Goal: Task Accomplishment & Management: Complete application form

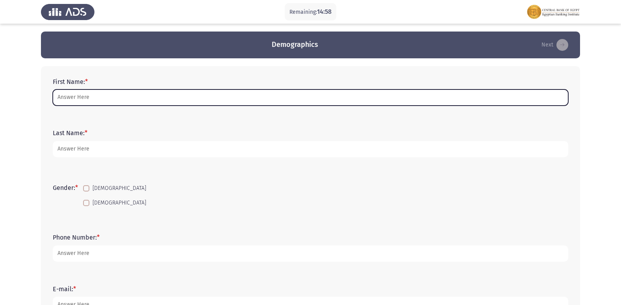
click at [78, 95] on input "First Name: *" at bounding box center [311, 97] width 516 height 16
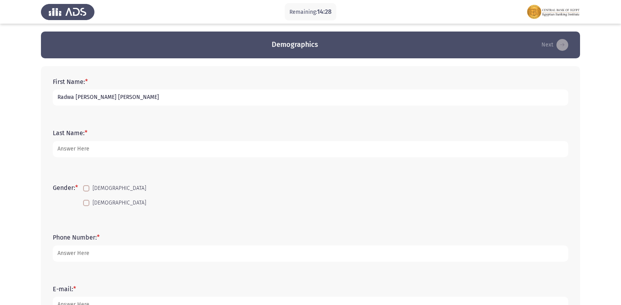
click at [148, 96] on input "Radwa [PERSON_NAME] [PERSON_NAME]" at bounding box center [311, 97] width 516 height 16
click at [143, 99] on input "[PERSON_NAME] [PERSON_NAME]" at bounding box center [311, 97] width 516 height 16
type input "[PERSON_NAME] [PERSON_NAME]"
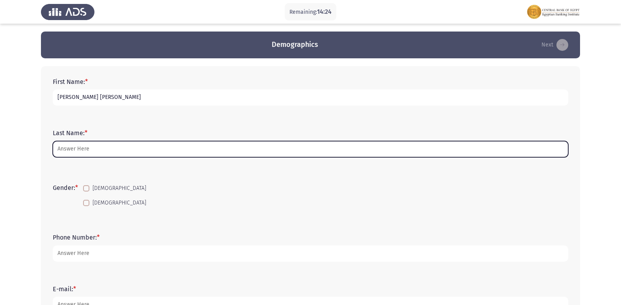
click at [78, 146] on input "Last Name: *" at bounding box center [311, 149] width 516 height 16
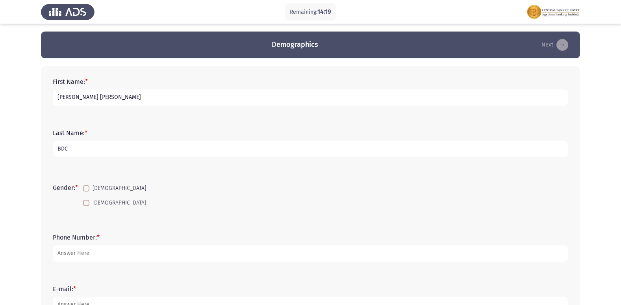
scroll to position [39, 0]
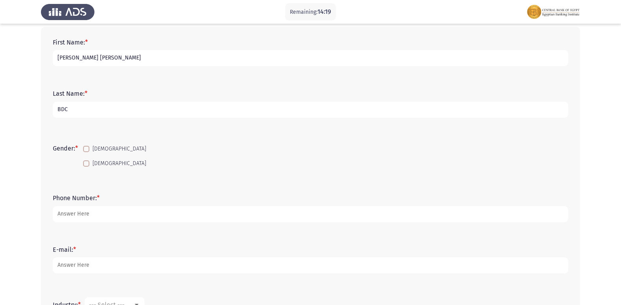
type input "BDC"
click at [89, 163] on span at bounding box center [86, 163] width 6 height 6
click at [86, 167] on input "[DEMOGRAPHIC_DATA]" at bounding box center [86, 167] width 0 height 0
checkbox input "true"
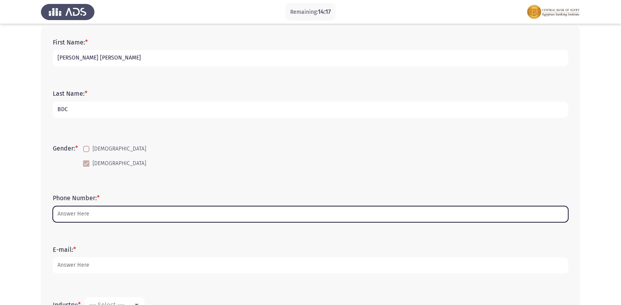
click at [81, 215] on input "Phone Number: *" at bounding box center [311, 214] width 516 height 16
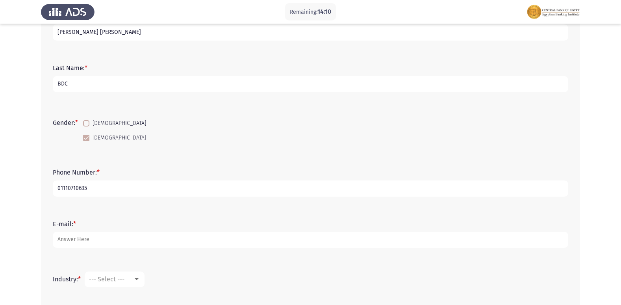
scroll to position [79, 0]
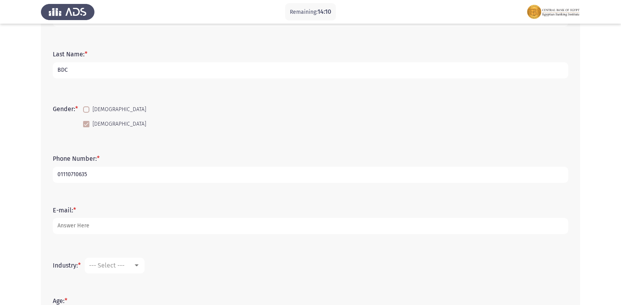
type input "01110710635"
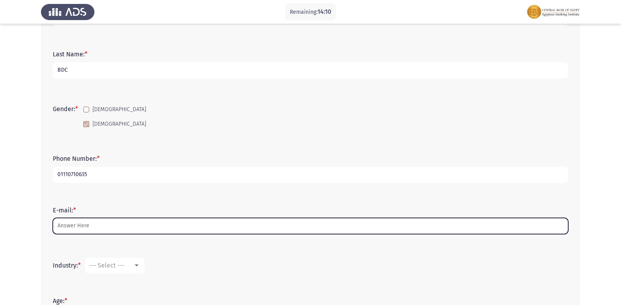
click at [82, 225] on input "E-mail: *" at bounding box center [311, 226] width 516 height 16
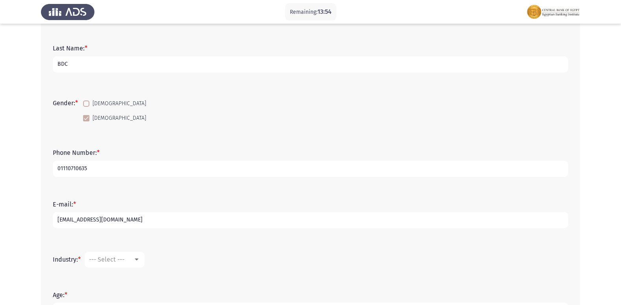
scroll to position [158, 0]
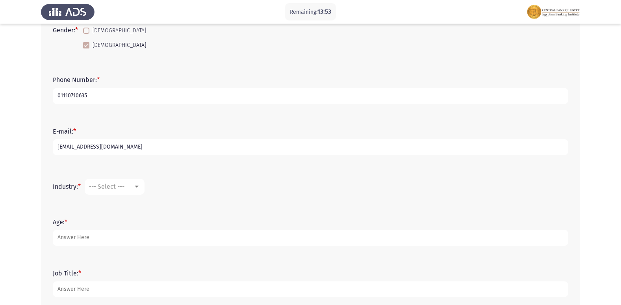
type input "[EMAIL_ADDRESS][DOMAIN_NAME]"
click at [109, 186] on span "--- Select ---" at bounding box center [106, 186] width 35 height 7
click at [111, 206] on span "Banking" at bounding box center [140, 202] width 102 height 19
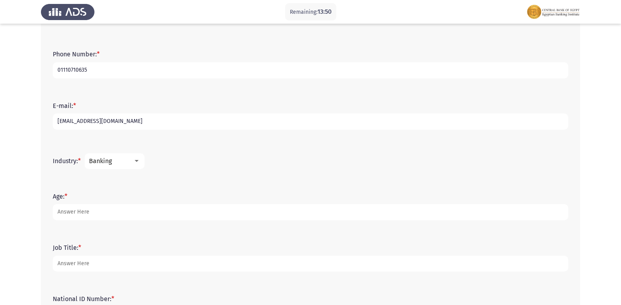
scroll to position [197, 0]
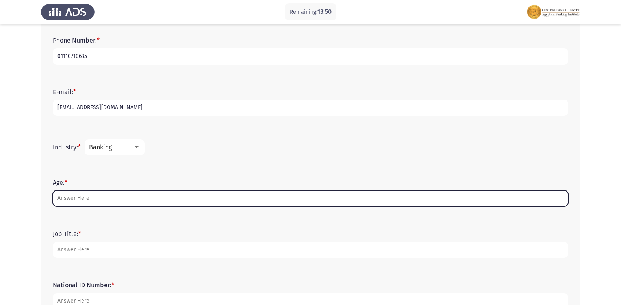
click at [85, 199] on input "Age: *" at bounding box center [311, 198] width 516 height 16
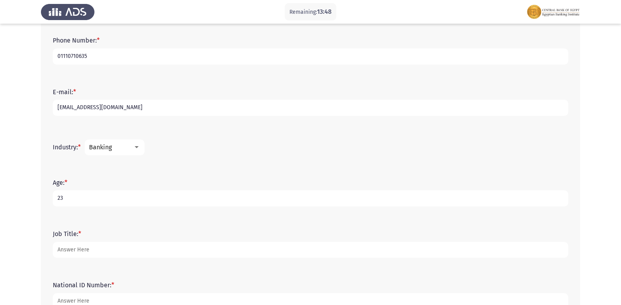
scroll to position [236, 0]
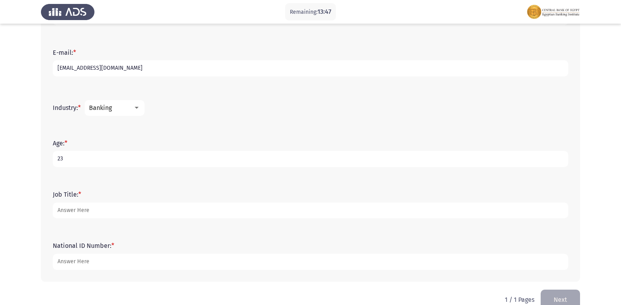
type input "23"
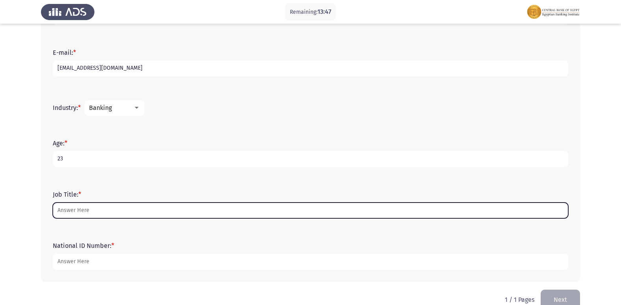
click at [64, 211] on input "Job Title: *" at bounding box center [311, 210] width 516 height 16
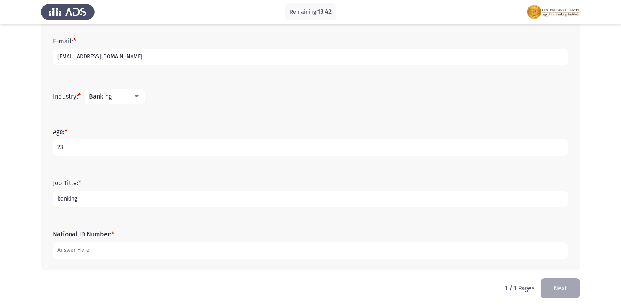
scroll to position [253, 0]
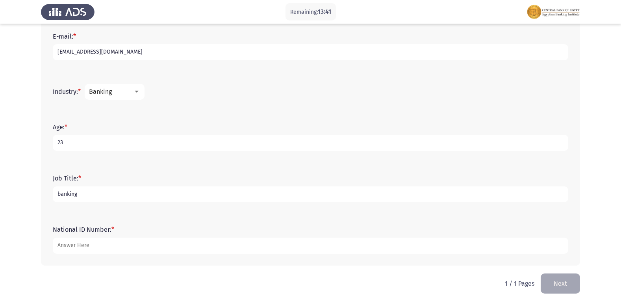
type input "banking"
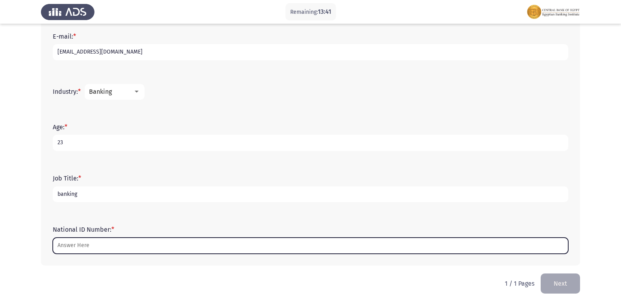
click at [86, 241] on input "National ID Number: *" at bounding box center [311, 246] width 516 height 16
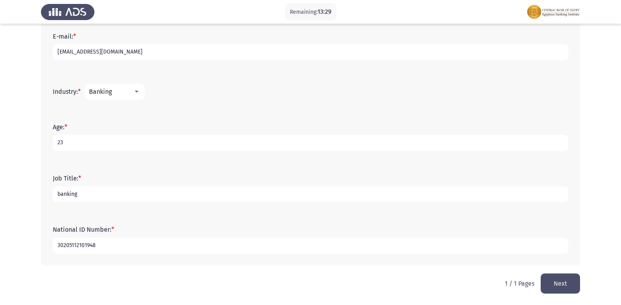
type input "30205112101948"
click at [127, 91] on div "Banking" at bounding box center [111, 91] width 44 height 7
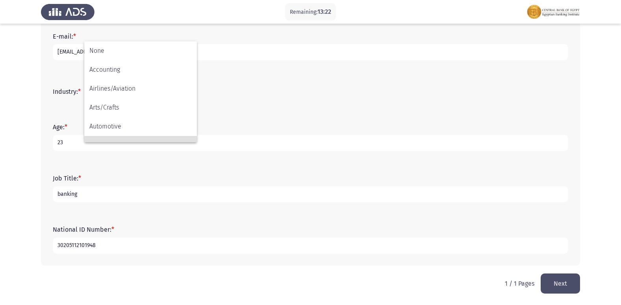
scroll to position [79, 0]
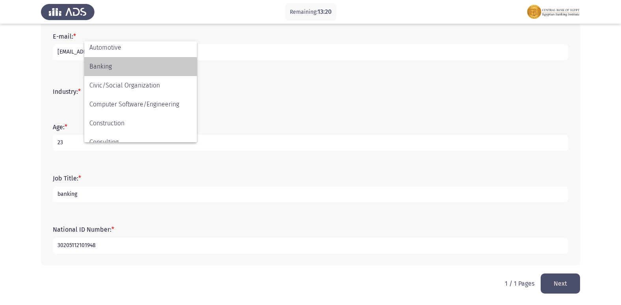
click at [107, 67] on span "Banking" at bounding box center [140, 66] width 102 height 19
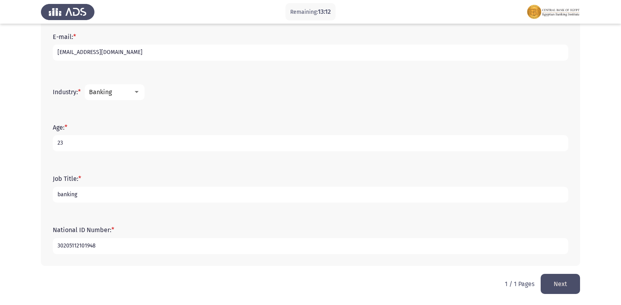
scroll to position [253, 0]
click at [563, 282] on button "Next" at bounding box center [560, 283] width 39 height 20
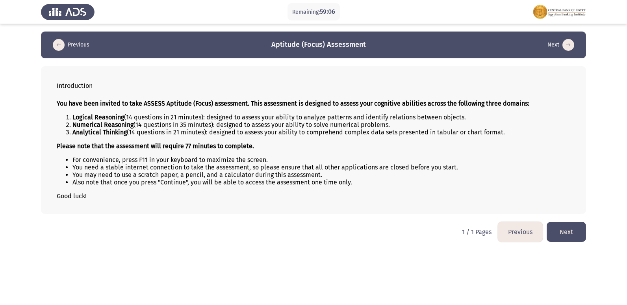
click at [563, 228] on button "Next" at bounding box center [566, 232] width 39 height 20
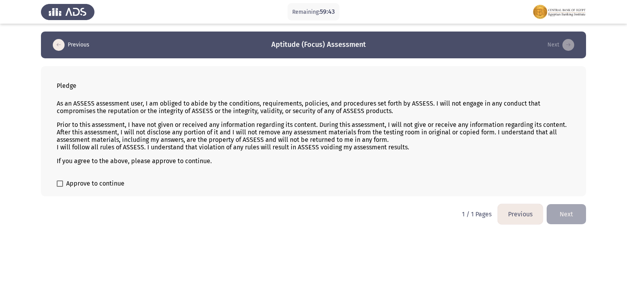
click at [61, 184] on span at bounding box center [60, 183] width 6 height 6
click at [60, 187] on input "Approve to continue" at bounding box center [59, 187] width 0 height 0
checkbox input "true"
click at [566, 215] on button "Next" at bounding box center [566, 214] width 39 height 20
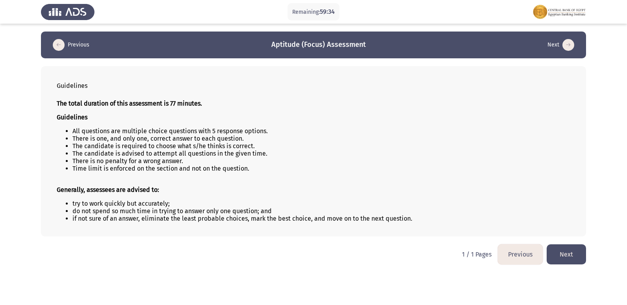
click at [565, 256] on button "Next" at bounding box center [566, 254] width 39 height 20
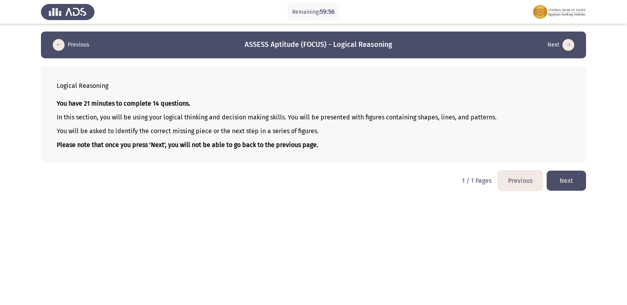
click at [574, 184] on button "Next" at bounding box center [566, 181] width 39 height 20
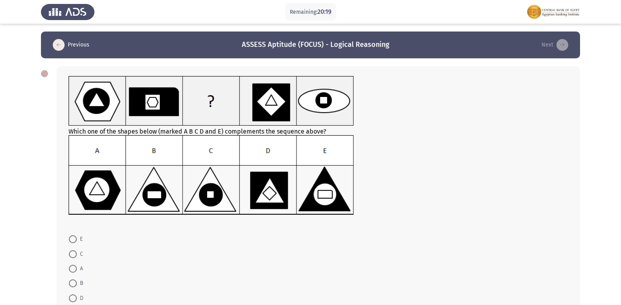
click at [161, 193] on img at bounding box center [212, 175] width 286 height 80
click at [154, 157] on img at bounding box center [212, 175] width 286 height 80
click at [76, 280] on span at bounding box center [73, 283] width 8 height 8
click at [76, 280] on input "B" at bounding box center [73, 283] width 8 height 8
radio input "true"
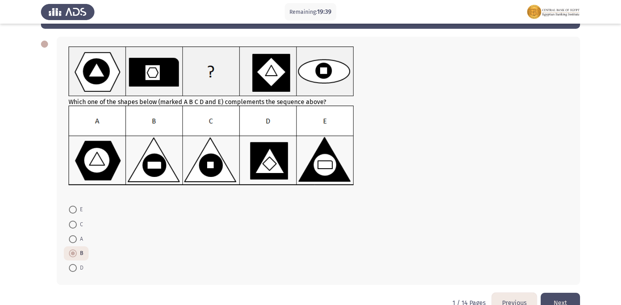
scroll to position [49, 0]
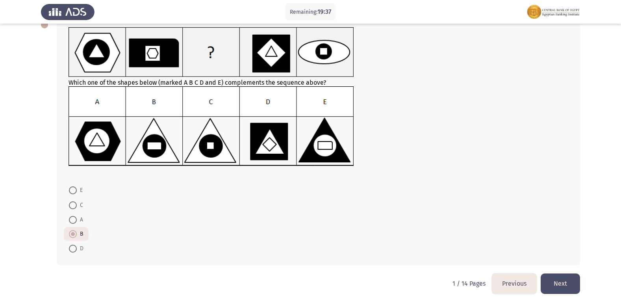
click at [557, 286] on button "Next" at bounding box center [560, 283] width 39 height 20
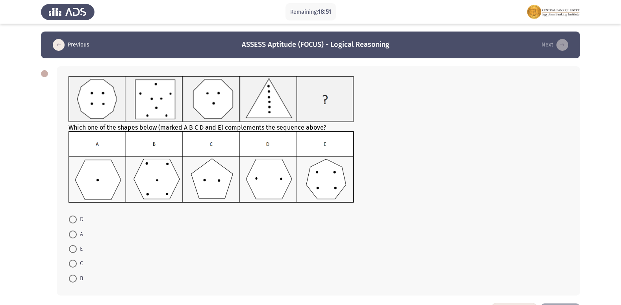
click at [267, 174] on img at bounding box center [212, 166] width 286 height 71
click at [78, 217] on span "D" at bounding box center [80, 219] width 7 height 9
click at [77, 217] on input "D" at bounding box center [73, 219] width 8 height 8
radio input "true"
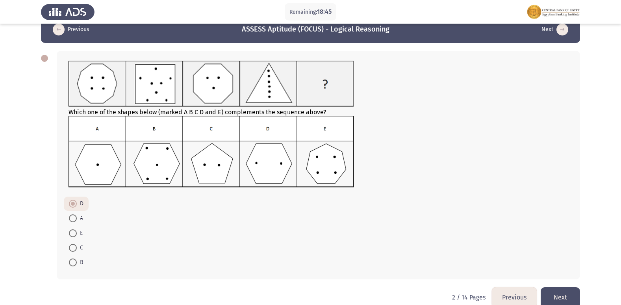
scroll to position [29, 0]
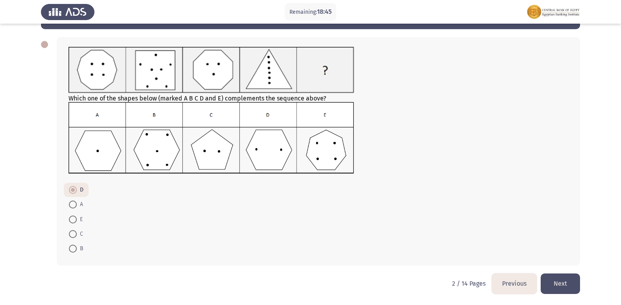
click at [561, 280] on button "Next" at bounding box center [560, 283] width 39 height 20
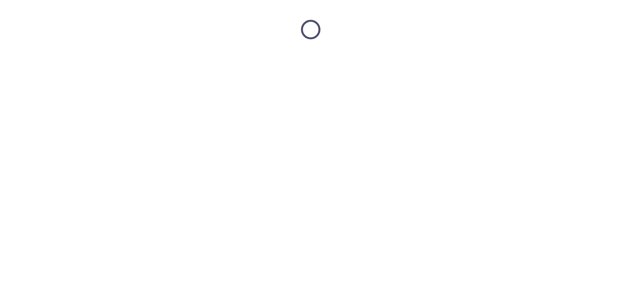
scroll to position [0, 0]
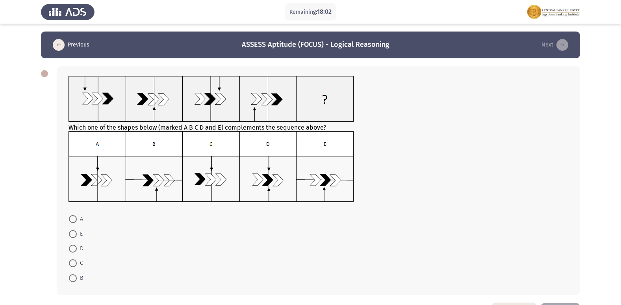
click at [74, 218] on span at bounding box center [73, 219] width 8 height 8
click at [74, 218] on input "A" at bounding box center [73, 219] width 8 height 8
radio input "true"
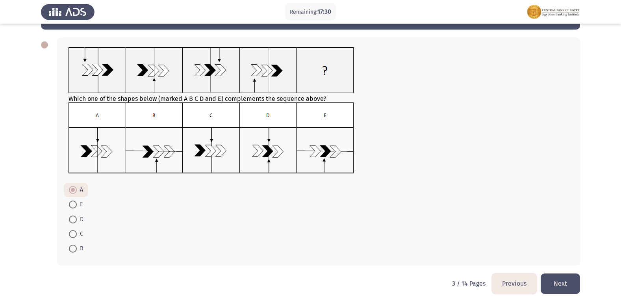
click at [556, 279] on button "Next" at bounding box center [560, 283] width 39 height 20
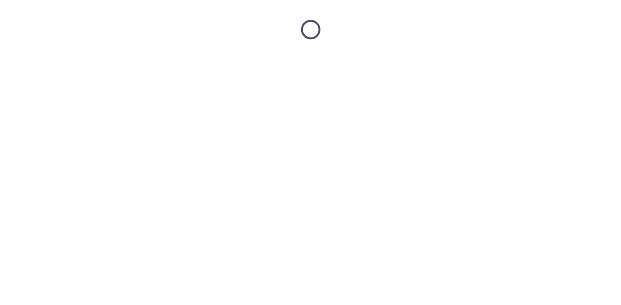
scroll to position [0, 0]
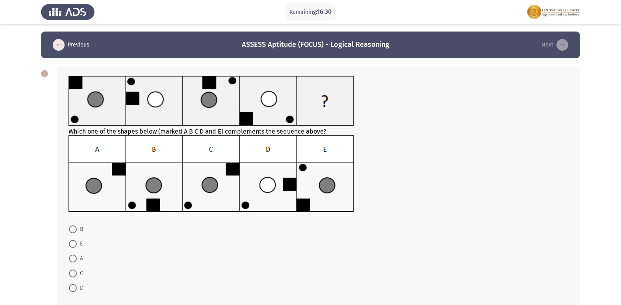
click at [72, 244] on span at bounding box center [73, 244] width 8 height 8
click at [72, 244] on input "E" at bounding box center [73, 244] width 8 height 8
radio input "true"
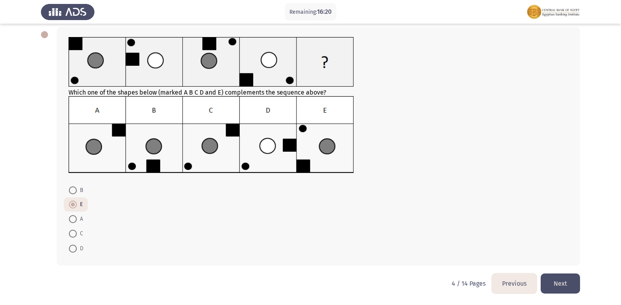
click at [557, 284] on button "Next" at bounding box center [560, 283] width 39 height 20
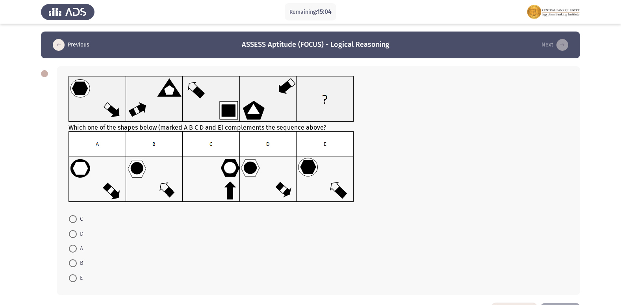
click at [213, 162] on img at bounding box center [212, 166] width 286 height 71
click at [255, 174] on img at bounding box center [212, 166] width 286 height 71
click at [73, 234] on span at bounding box center [73, 234] width 0 height 0
click at [72, 234] on input "D" at bounding box center [73, 234] width 8 height 8
radio input "true"
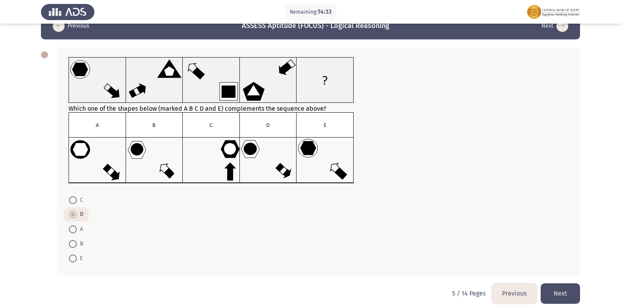
scroll to position [29, 0]
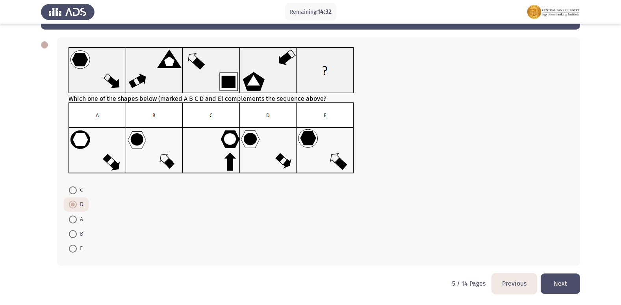
click at [557, 280] on button "Next" at bounding box center [560, 283] width 39 height 20
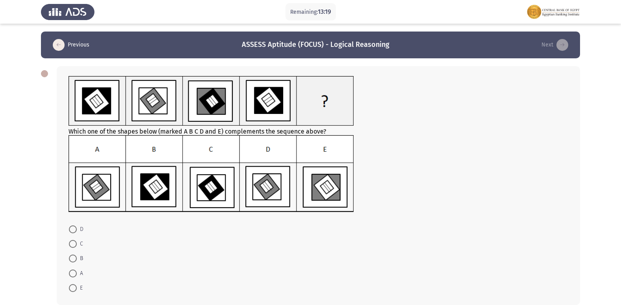
click at [321, 182] on img at bounding box center [212, 173] width 286 height 77
click at [76, 290] on span at bounding box center [73, 288] width 8 height 8
click at [76, 290] on input "E" at bounding box center [73, 288] width 8 height 8
radio input "true"
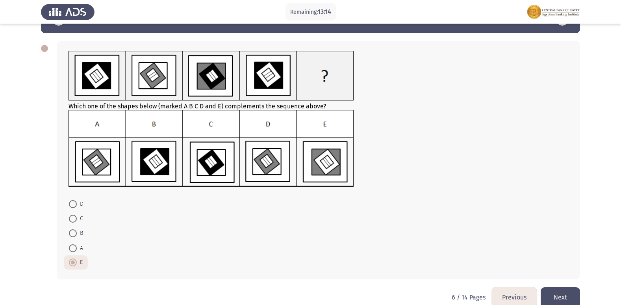
scroll to position [39, 0]
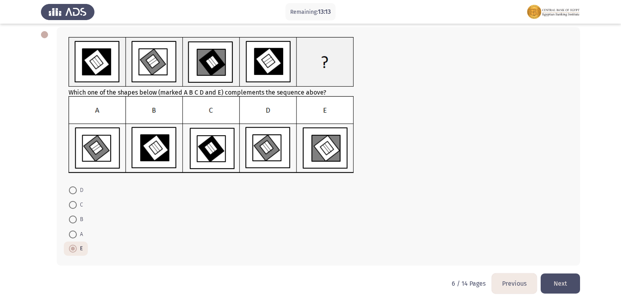
click at [555, 284] on button "Next" at bounding box center [560, 283] width 39 height 20
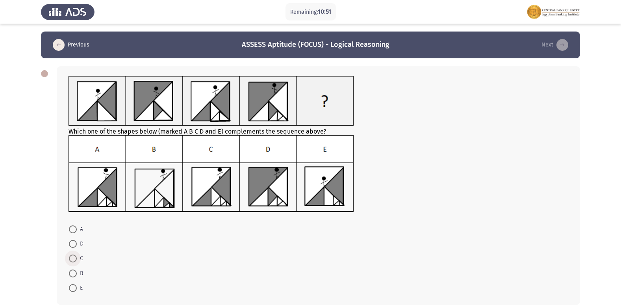
click at [73, 256] on span at bounding box center [73, 258] width 8 height 8
click at [73, 256] on input "C" at bounding box center [73, 258] width 8 height 8
radio input "true"
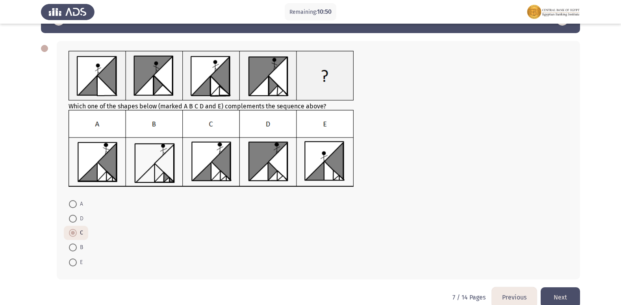
scroll to position [39, 0]
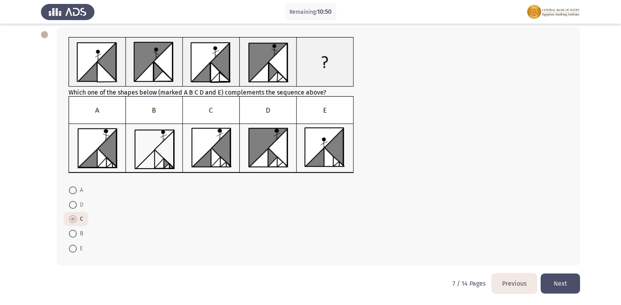
click at [570, 283] on button "Next" at bounding box center [560, 283] width 39 height 20
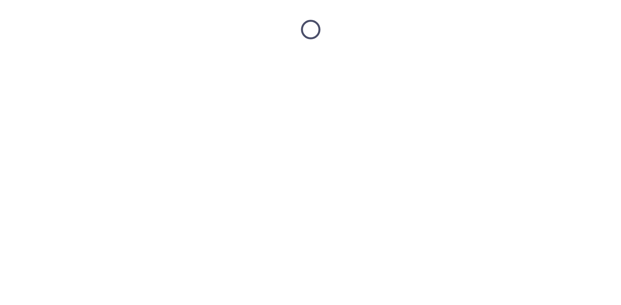
scroll to position [0, 0]
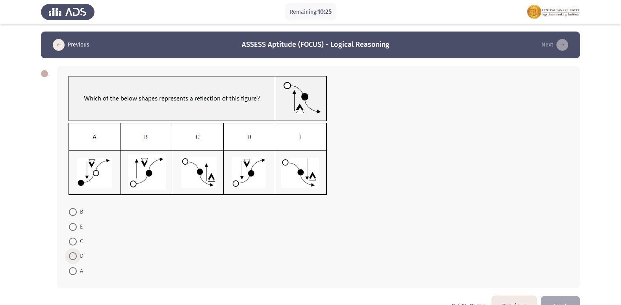
click at [76, 256] on span at bounding box center [73, 256] width 8 height 8
click at [76, 256] on input "D" at bounding box center [73, 256] width 8 height 8
radio input "true"
click at [562, 296] on button "Next" at bounding box center [560, 305] width 39 height 20
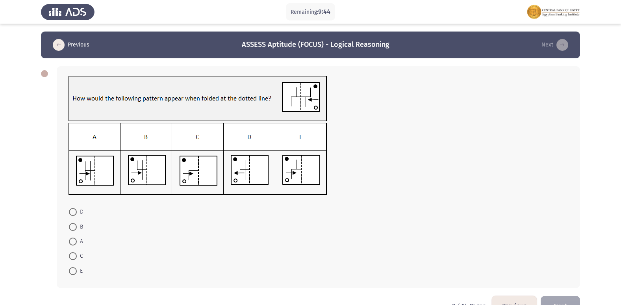
click at [76, 272] on span at bounding box center [73, 271] width 8 height 8
click at [76, 272] on input "E" at bounding box center [73, 271] width 8 height 8
radio input "true"
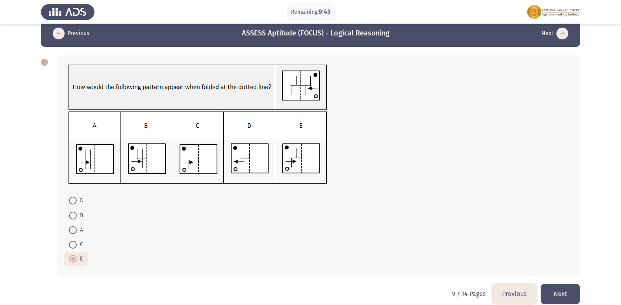
scroll to position [22, 0]
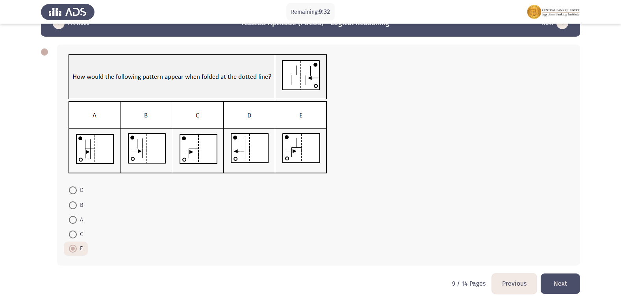
click at [555, 278] on button "Next" at bounding box center [560, 283] width 39 height 20
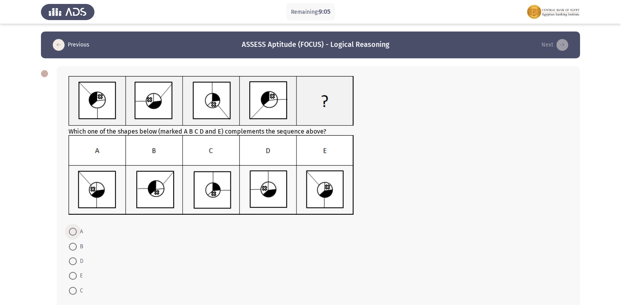
click at [75, 228] on span at bounding box center [73, 232] width 8 height 8
click at [75, 228] on input "A" at bounding box center [73, 232] width 8 height 8
radio input "true"
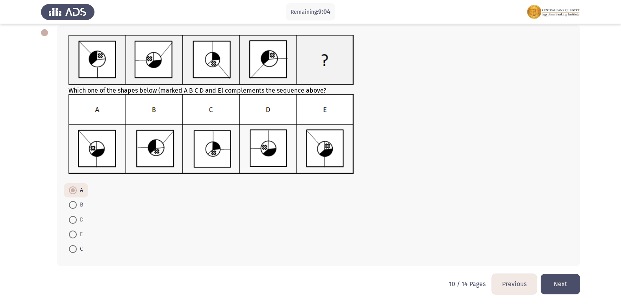
scroll to position [41, 0]
click at [566, 280] on button "Next" at bounding box center [560, 283] width 39 height 20
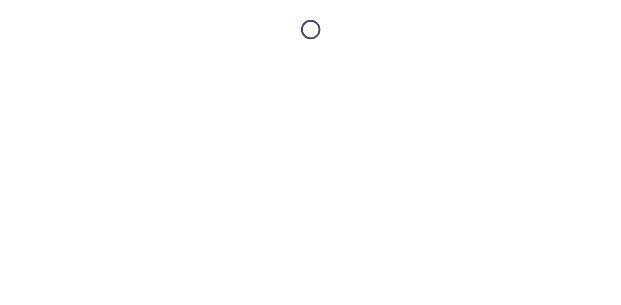
scroll to position [0, 0]
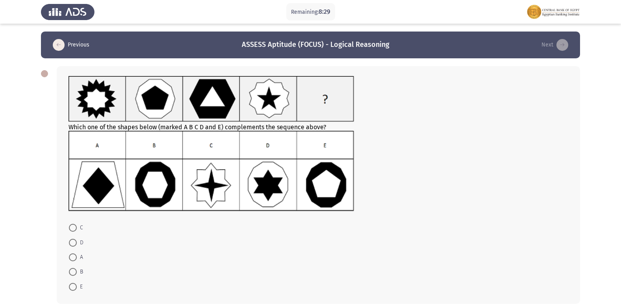
click at [75, 269] on span at bounding box center [73, 272] width 8 height 8
click at [75, 269] on input "B" at bounding box center [73, 272] width 8 height 8
radio input "true"
click at [74, 287] on span at bounding box center [73, 286] width 8 height 8
click at [74, 287] on input "E" at bounding box center [73, 286] width 8 height 8
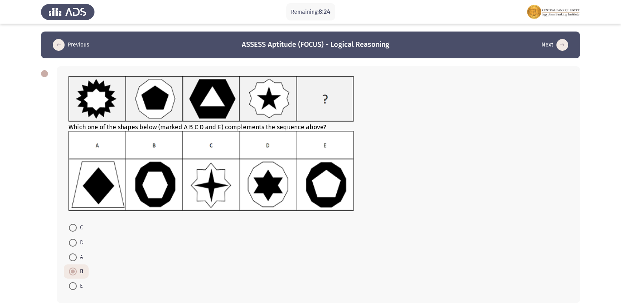
radio input "true"
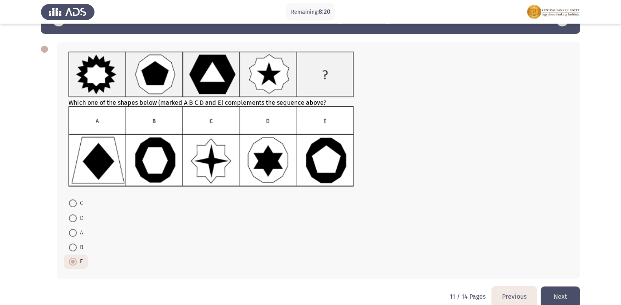
scroll to position [37, 0]
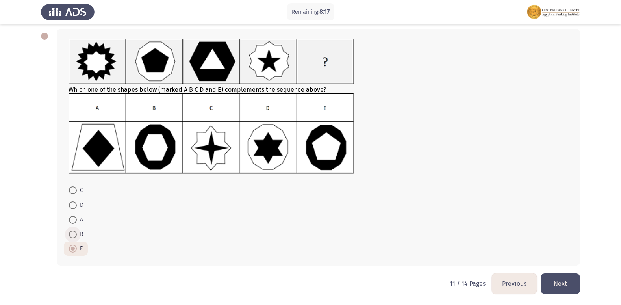
click at [74, 234] on span at bounding box center [73, 234] width 8 height 8
click at [74, 234] on input "B" at bounding box center [73, 234] width 8 height 8
radio input "true"
click at [561, 278] on button "Next" at bounding box center [560, 283] width 39 height 20
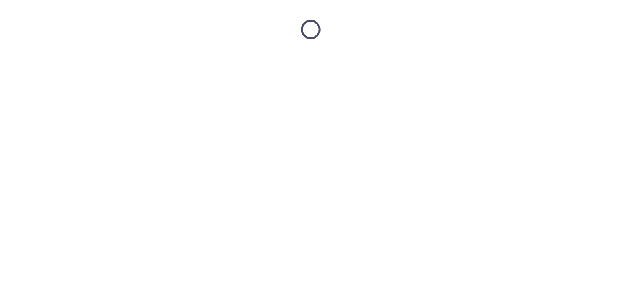
scroll to position [0, 0]
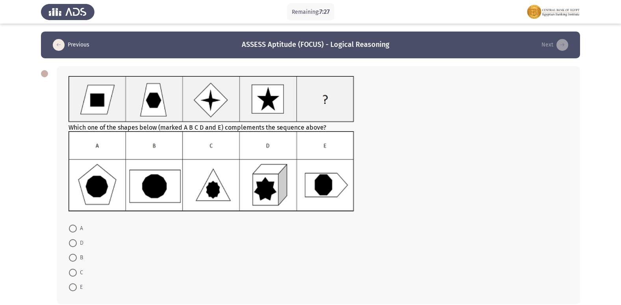
click at [71, 257] on span at bounding box center [73, 258] width 8 height 8
click at [71, 257] on input "B" at bounding box center [73, 258] width 8 height 8
radio input "true"
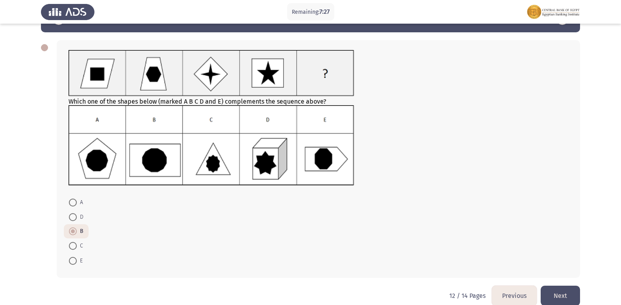
scroll to position [38, 0]
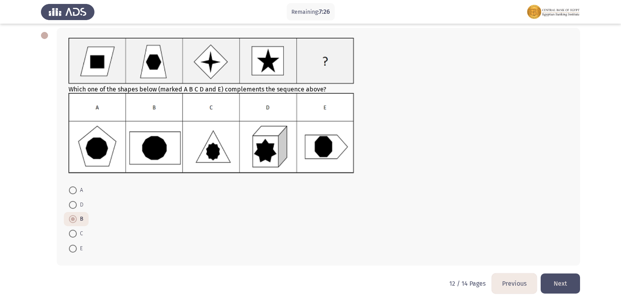
click at [560, 284] on button "Next" at bounding box center [560, 283] width 39 height 20
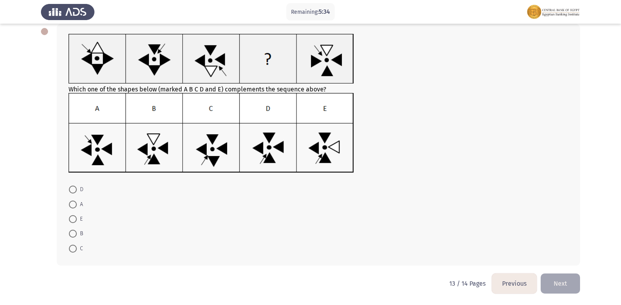
scroll to position [3, 0]
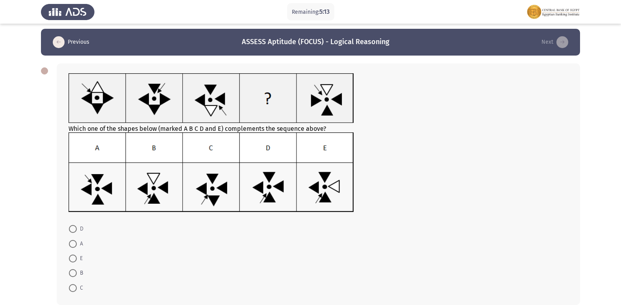
click at [75, 228] on span at bounding box center [73, 229] width 8 height 8
click at [75, 228] on input "D" at bounding box center [73, 229] width 8 height 8
radio input "true"
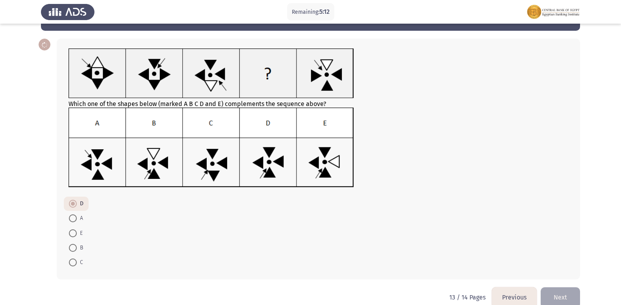
scroll to position [41, 0]
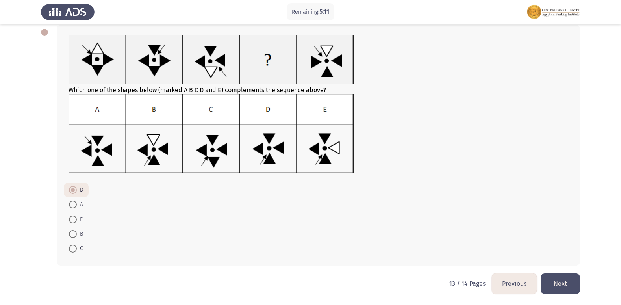
click at [566, 285] on button "Next" at bounding box center [560, 283] width 39 height 20
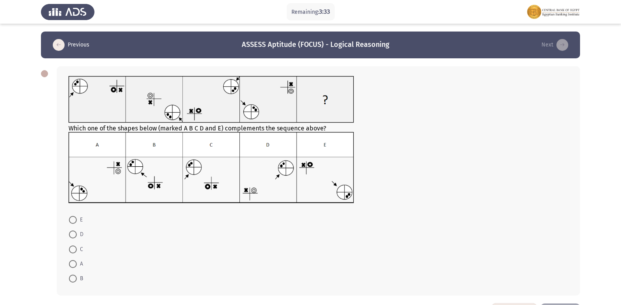
click at [73, 249] on span at bounding box center [73, 249] width 0 height 0
click at [73, 249] on input "C" at bounding box center [73, 249] width 8 height 8
radio input "true"
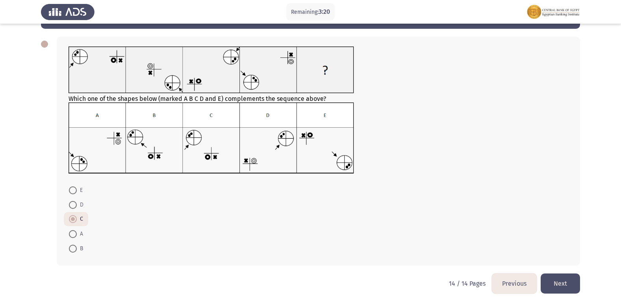
click at [556, 278] on button "Next" at bounding box center [560, 283] width 39 height 20
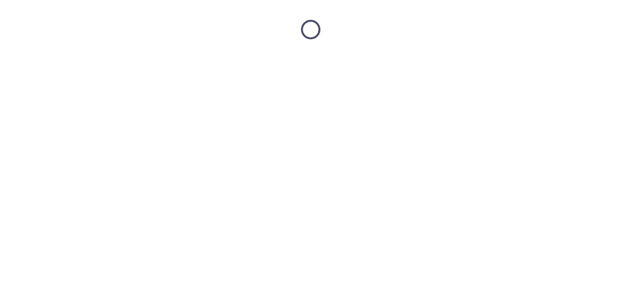
scroll to position [0, 0]
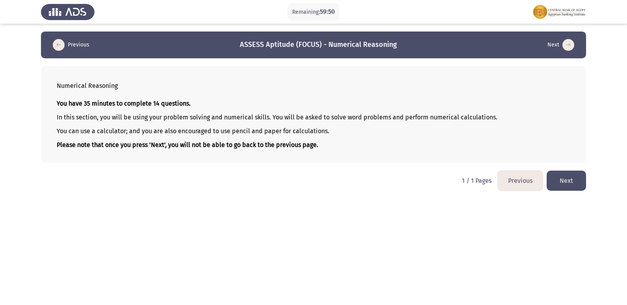
click at [566, 181] on button "Next" at bounding box center [566, 181] width 39 height 20
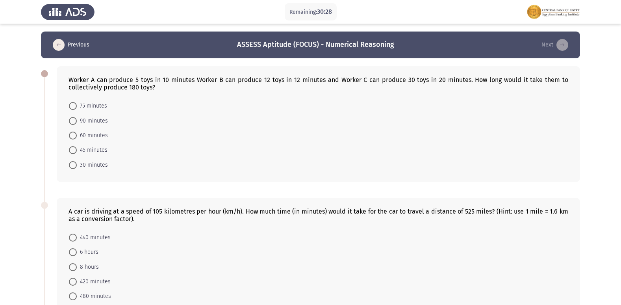
scroll to position [39, 0]
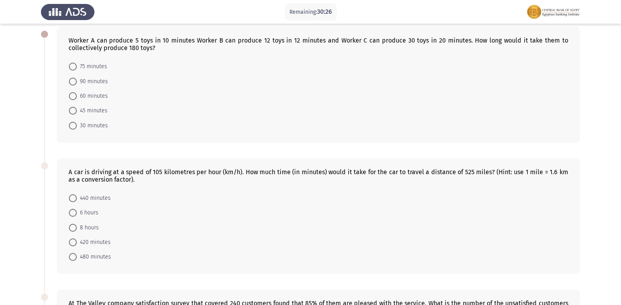
click at [73, 82] on span at bounding box center [73, 82] width 0 height 0
click at [72, 81] on input "90 minutes" at bounding box center [73, 82] width 8 height 8
radio input "true"
click at [74, 255] on span at bounding box center [73, 257] width 8 height 8
click at [74, 255] on input "480 minutes" at bounding box center [73, 257] width 8 height 8
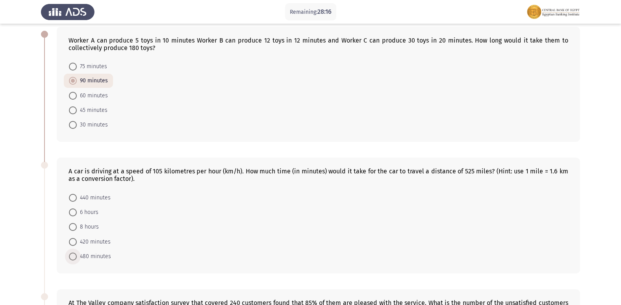
radio input "true"
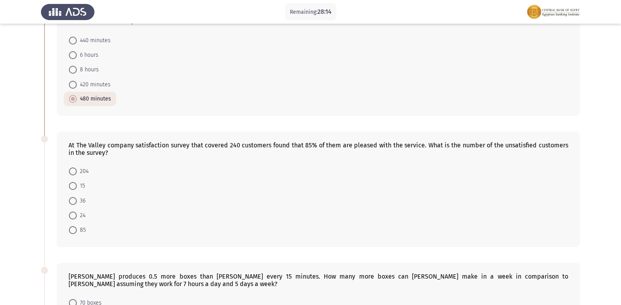
scroll to position [197, 0]
drag, startPoint x: 67, startPoint y: 202, endPoint x: 72, endPoint y: 199, distance: 5.7
click at [67, 202] on mat-radio-button "36" at bounding box center [77, 200] width 27 height 15
click at [72, 199] on span at bounding box center [73, 201] width 8 height 8
click at [72, 199] on input "36" at bounding box center [73, 201] width 8 height 8
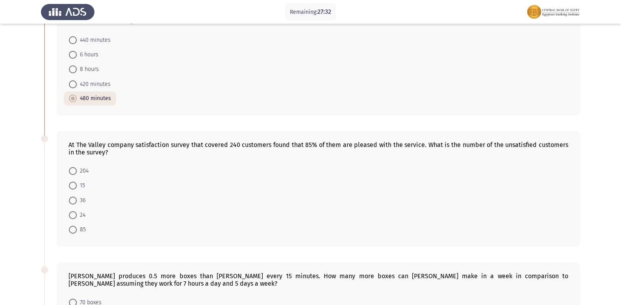
radio input "true"
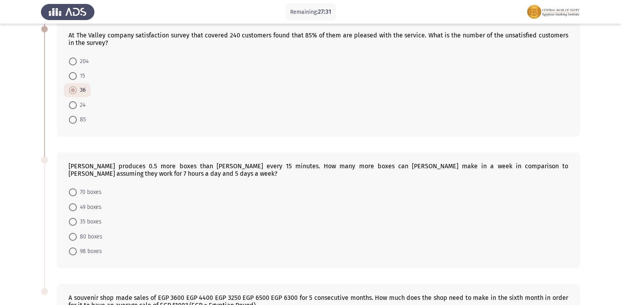
scroll to position [355, 0]
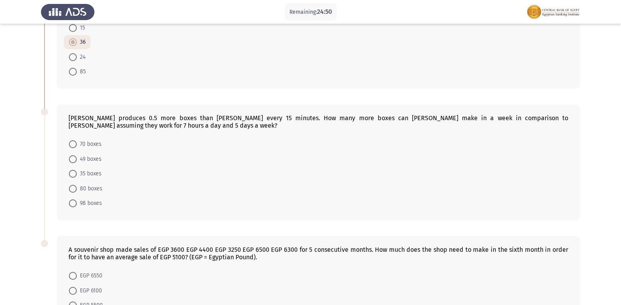
click at [74, 144] on span at bounding box center [73, 144] width 8 height 8
click at [74, 144] on input "70 boxes" at bounding box center [73, 144] width 8 height 8
radio input "true"
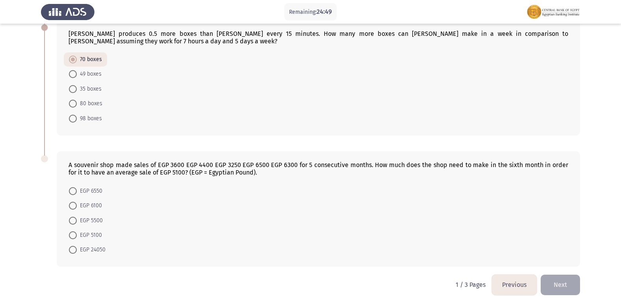
scroll to position [440, 0]
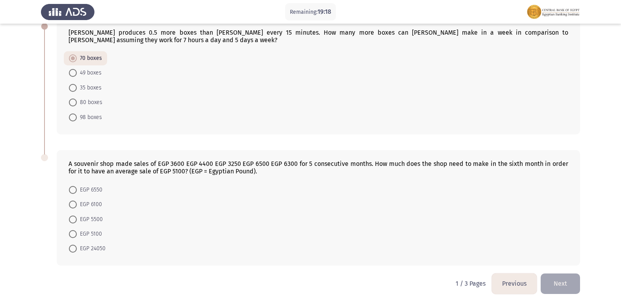
click at [71, 249] on span at bounding box center [73, 249] width 8 height 8
click at [71, 249] on input "EGP 24050" at bounding box center [73, 249] width 8 height 8
radio input "true"
click at [74, 234] on span at bounding box center [73, 234] width 8 height 8
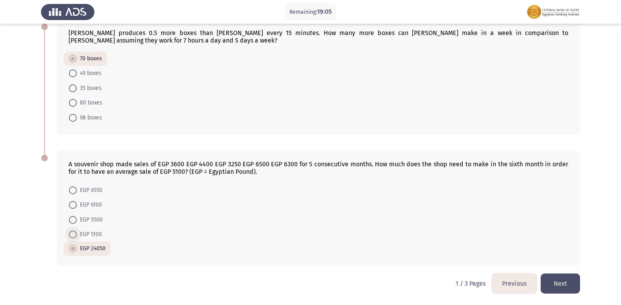
click at [74, 234] on input "EGP 5100" at bounding box center [73, 234] width 8 height 8
radio input "true"
click at [72, 217] on span at bounding box center [73, 220] width 8 height 8
click at [72, 217] on input "EGP 5500" at bounding box center [73, 220] width 8 height 8
radio input "true"
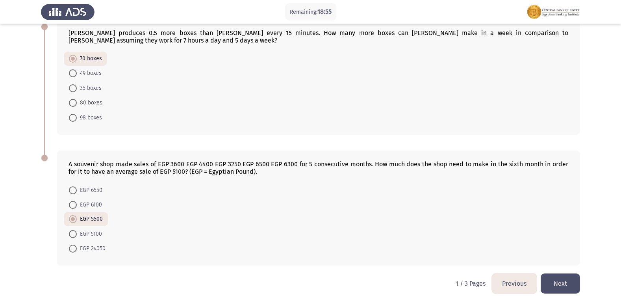
click at [556, 281] on button "Next" at bounding box center [560, 283] width 39 height 20
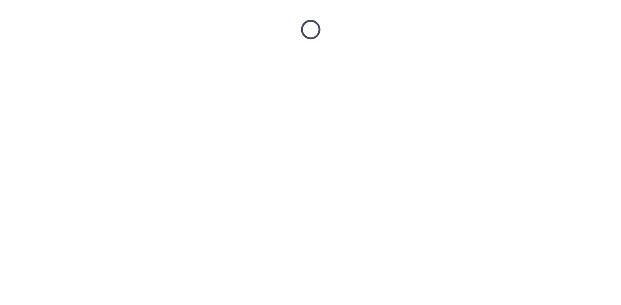
scroll to position [0, 0]
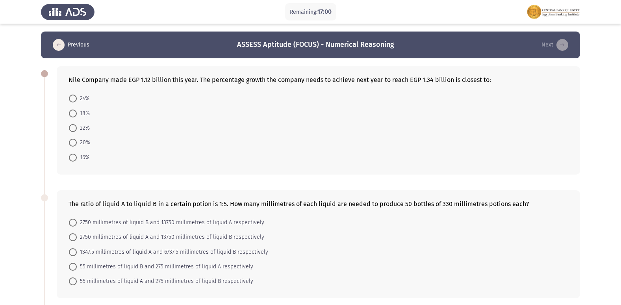
click at [72, 143] on span at bounding box center [73, 143] width 8 height 8
click at [72, 143] on input "20%" at bounding box center [73, 143] width 8 height 8
radio input "true"
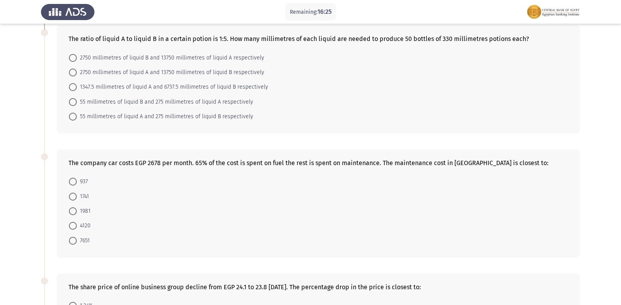
scroll to position [158, 0]
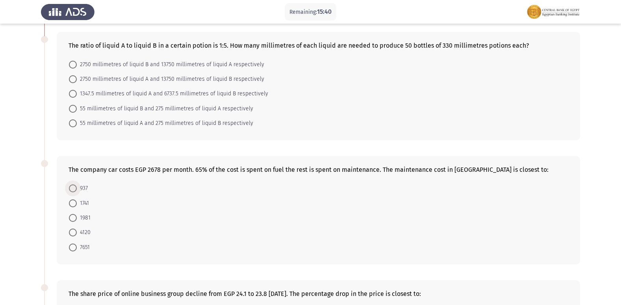
click at [78, 189] on span "937" at bounding box center [82, 188] width 11 height 9
click at [77, 189] on input "937" at bounding box center [73, 188] width 8 height 8
radio input "true"
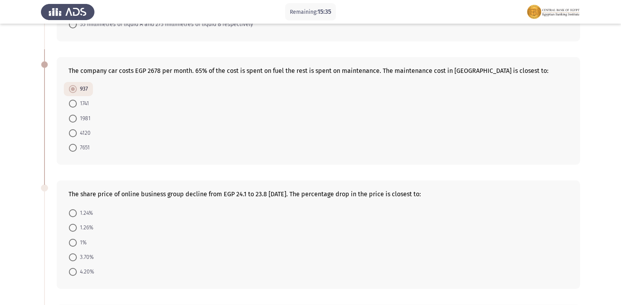
scroll to position [276, 0]
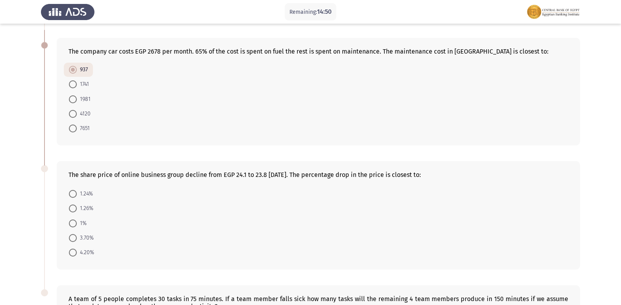
click at [73, 191] on span at bounding box center [73, 194] width 8 height 8
click at [73, 191] on input "1.24%" at bounding box center [73, 194] width 8 height 8
radio input "true"
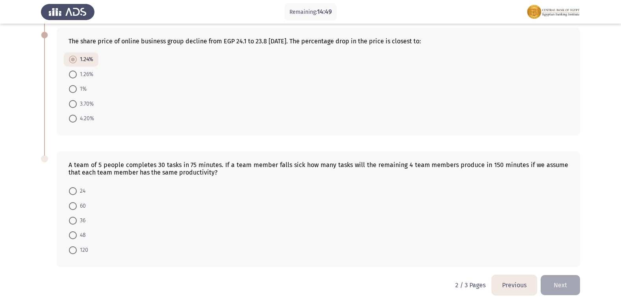
scroll to position [411, 0]
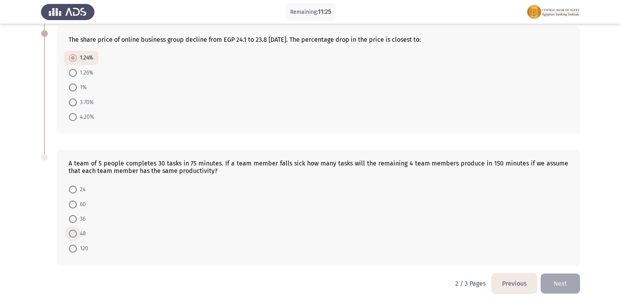
click at [70, 234] on span at bounding box center [73, 234] width 8 height 8
click at [70, 234] on input "48" at bounding box center [73, 234] width 8 height 8
radio input "true"
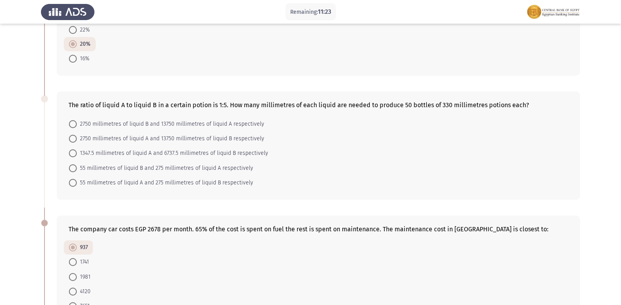
scroll to position [95, 0]
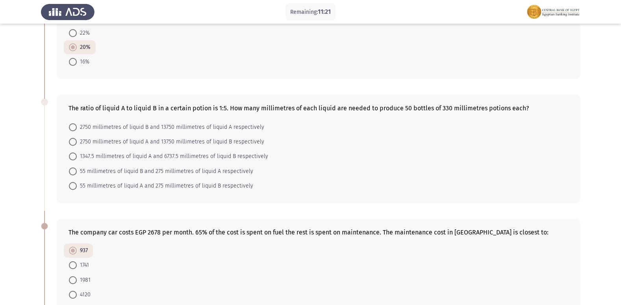
click at [73, 157] on span at bounding box center [73, 156] width 8 height 8
click at [73, 157] on input "1347.5 millimetres of liquid A and 6737.5 millimetres of liquid B respectively" at bounding box center [73, 156] width 8 height 8
radio input "true"
click at [74, 143] on span at bounding box center [73, 142] width 8 height 8
click at [74, 143] on input "2750 millimetres of liquid A and 13750 millimetres of liquid B respectively" at bounding box center [73, 142] width 8 height 8
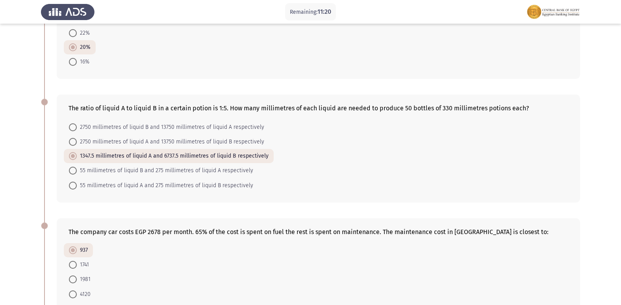
radio input "true"
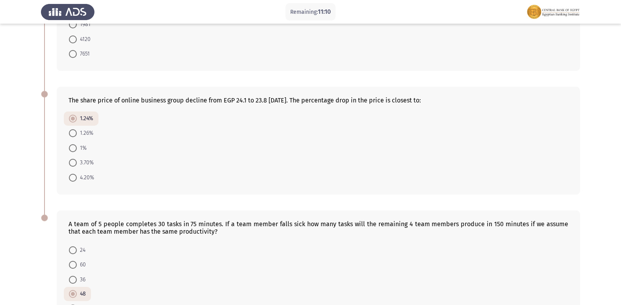
scroll to position [410, 0]
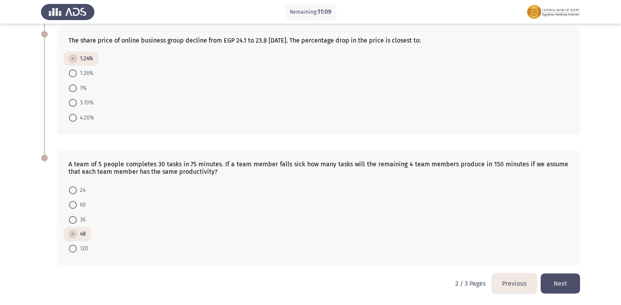
click at [561, 281] on button "Next" at bounding box center [560, 283] width 39 height 20
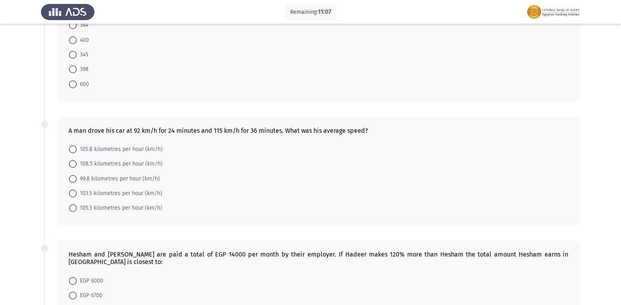
scroll to position [0, 0]
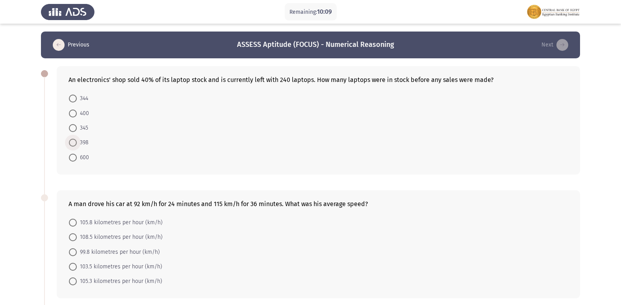
click at [76, 143] on span at bounding box center [73, 143] width 8 height 8
click at [76, 143] on input "398" at bounding box center [73, 143] width 8 height 8
radio input "true"
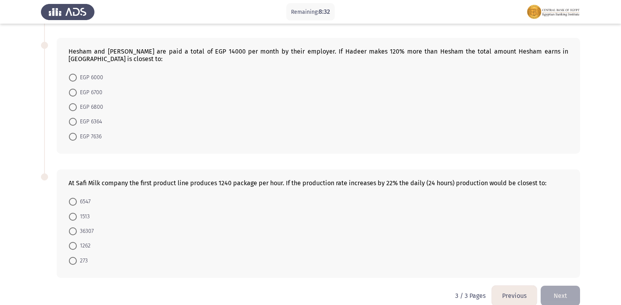
scroll to position [280, 0]
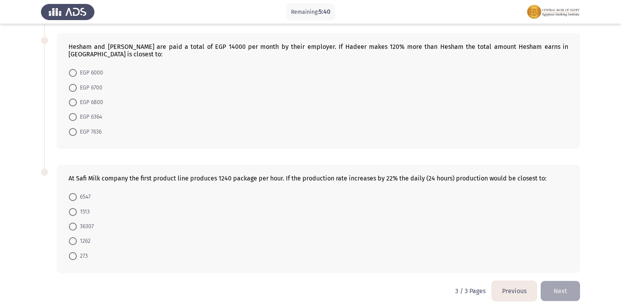
click at [71, 193] on span at bounding box center [73, 197] width 8 height 8
click at [71, 193] on input "6547" at bounding box center [73, 197] width 8 height 8
radio input "true"
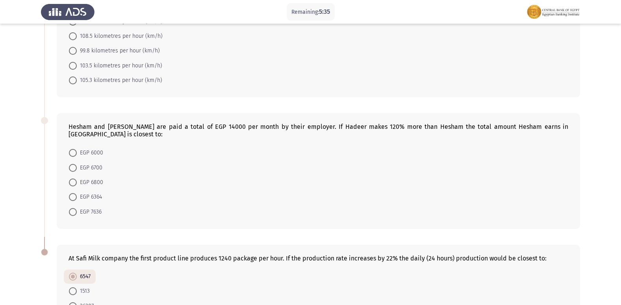
scroll to position [162, 0]
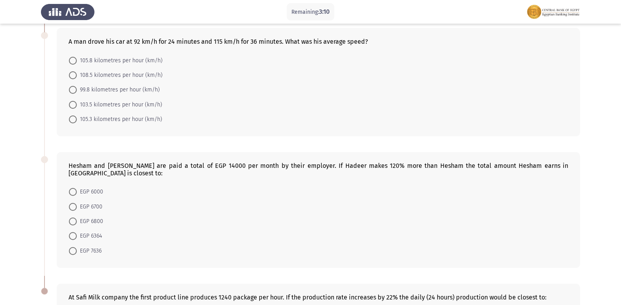
click at [72, 247] on span at bounding box center [73, 251] width 8 height 8
click at [72, 247] on input "EGP 7636" at bounding box center [73, 251] width 8 height 8
radio input "true"
click at [72, 217] on span at bounding box center [73, 221] width 8 height 8
click at [72, 217] on input "EGP 6800" at bounding box center [73, 221] width 8 height 8
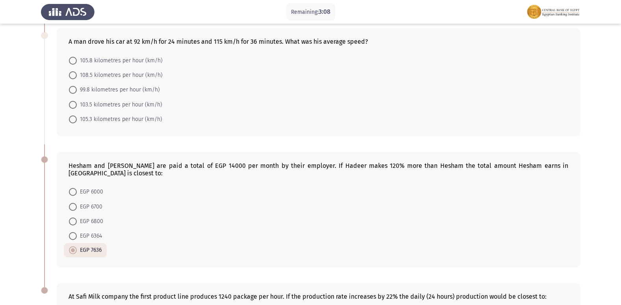
radio input "true"
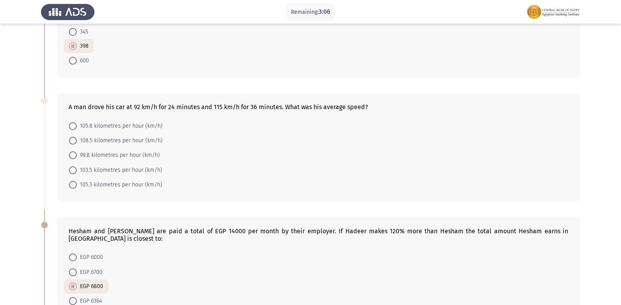
scroll to position [83, 0]
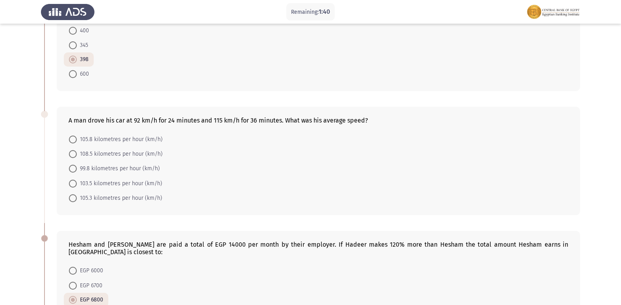
click at [72, 137] on span at bounding box center [73, 140] width 8 height 8
click at [72, 137] on input "105.8 kilometres per hour (km/h)" at bounding box center [73, 140] width 8 height 8
radio input "true"
click at [74, 198] on span at bounding box center [73, 198] width 8 height 8
click at [74, 198] on input "105.3 kilometres per hour (km/h)" at bounding box center [73, 198] width 8 height 8
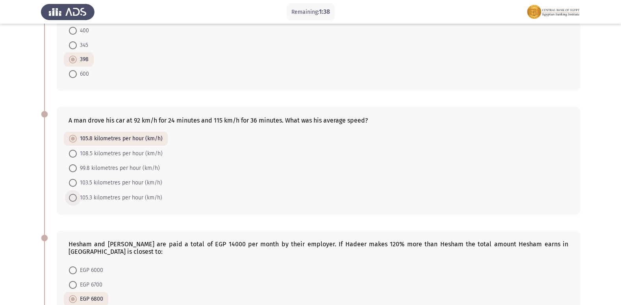
radio input "true"
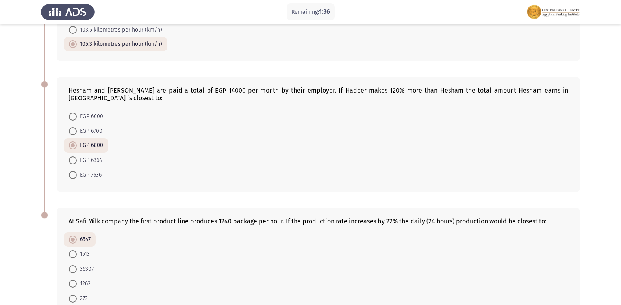
scroll to position [279, 0]
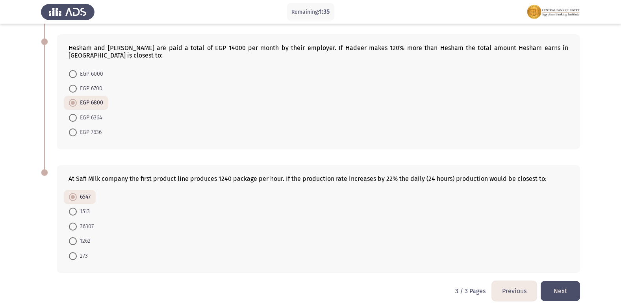
click at [511, 281] on button "Previous" at bounding box center [514, 291] width 45 height 20
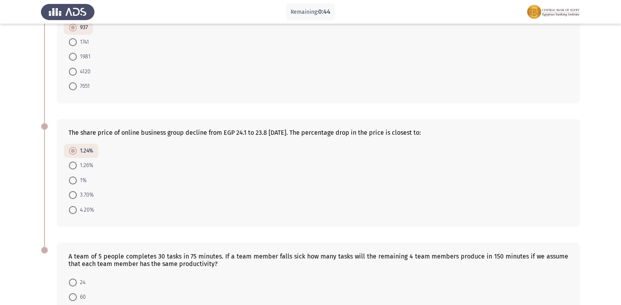
scroll to position [410, 0]
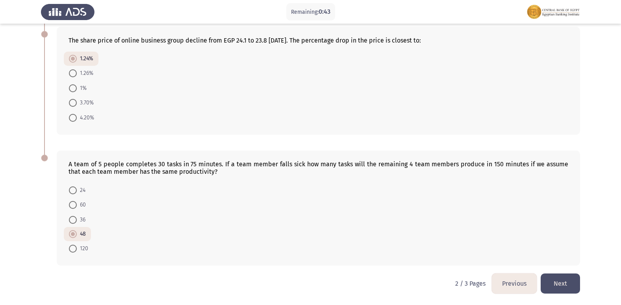
click at [514, 280] on button "Previous" at bounding box center [514, 283] width 45 height 20
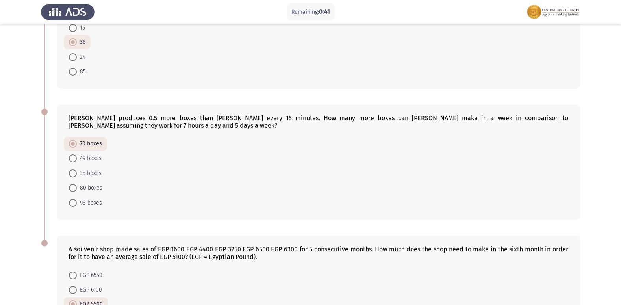
scroll to position [440, 0]
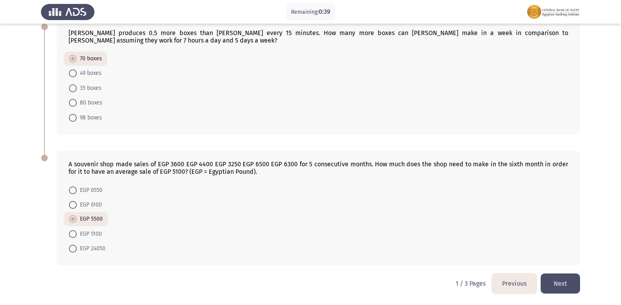
click at [563, 279] on button "Next" at bounding box center [560, 283] width 39 height 20
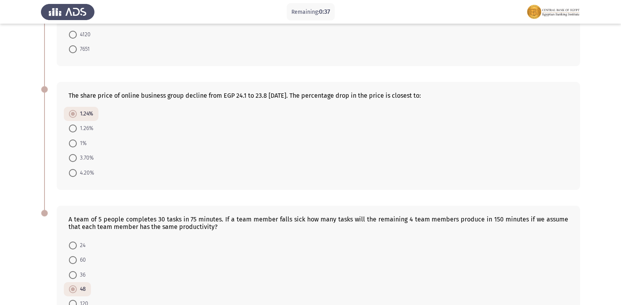
scroll to position [410, 0]
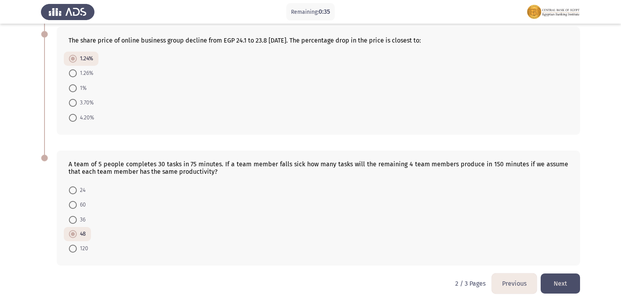
click at [559, 282] on button "Next" at bounding box center [560, 283] width 39 height 20
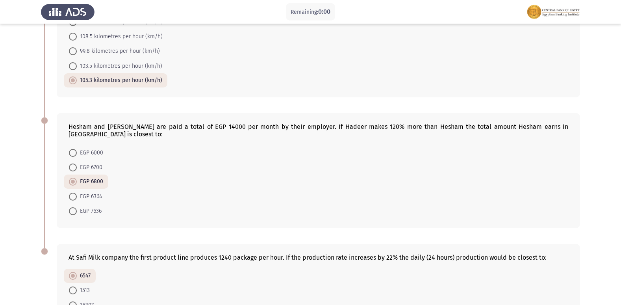
scroll to position [0, 0]
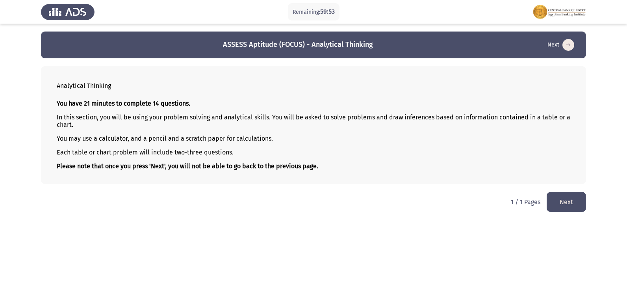
click at [573, 197] on button "Next" at bounding box center [566, 202] width 39 height 20
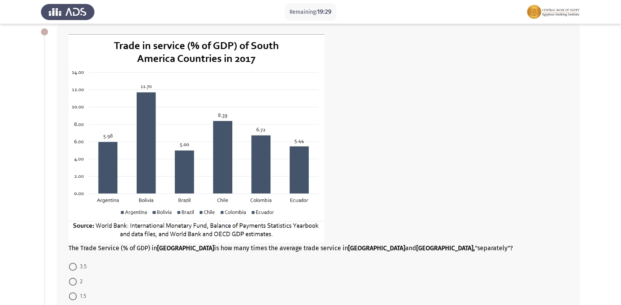
scroll to position [118, 0]
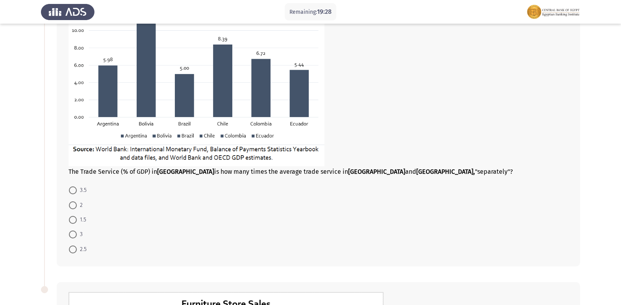
click at [76, 248] on span at bounding box center [73, 249] width 8 height 8
click at [76, 248] on input "2.5" at bounding box center [73, 249] width 8 height 8
radio input "true"
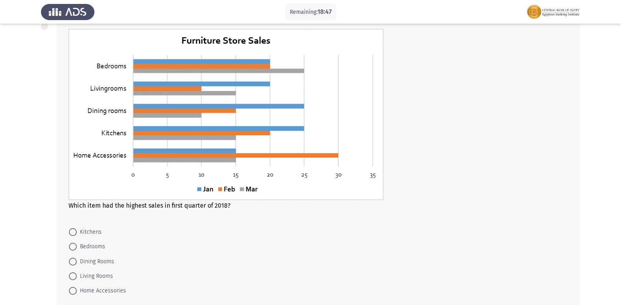
scroll to position [394, 0]
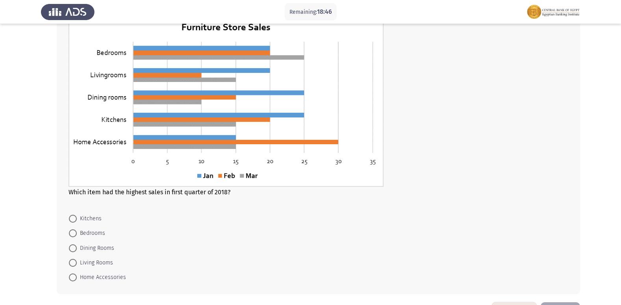
click at [74, 218] on span at bounding box center [73, 219] width 8 height 8
click at [74, 218] on input "Kitchens" at bounding box center [73, 219] width 8 height 8
radio input "true"
click at [74, 277] on span at bounding box center [73, 277] width 8 height 8
click at [74, 277] on input "Home Accessories" at bounding box center [73, 277] width 8 height 8
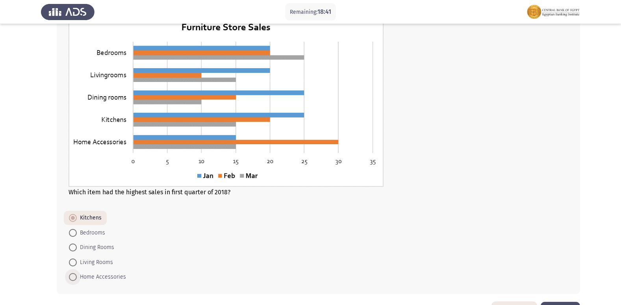
radio input "true"
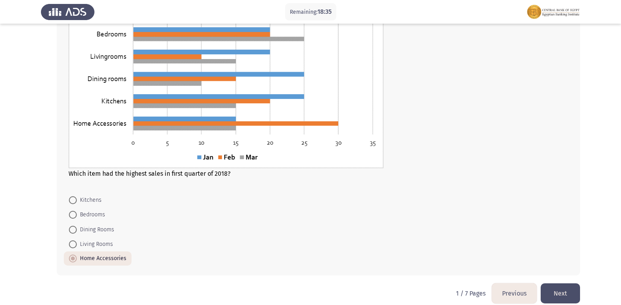
scroll to position [422, 0]
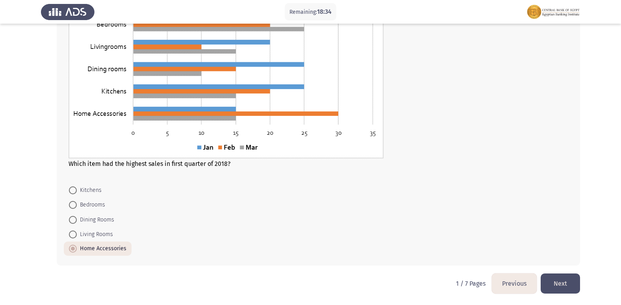
click at [555, 281] on button "Next" at bounding box center [560, 283] width 39 height 20
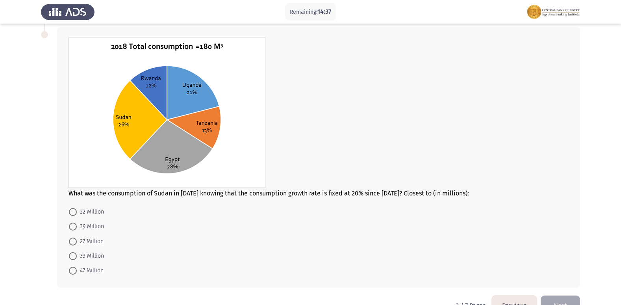
scroll to position [276, 0]
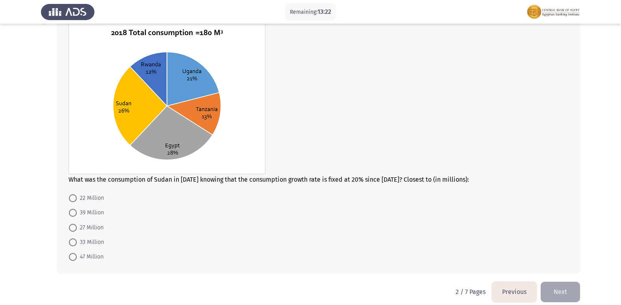
click at [76, 255] on span at bounding box center [73, 257] width 8 height 8
click at [76, 255] on input "47 Million" at bounding box center [73, 257] width 8 height 8
radio input "true"
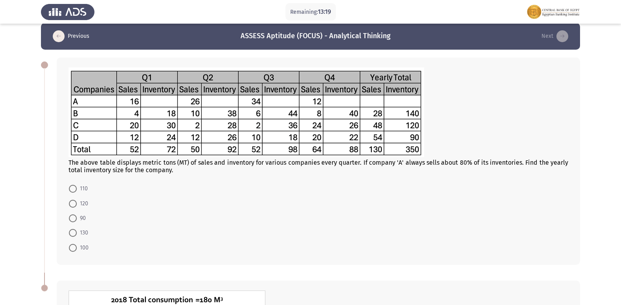
scroll to position [8, 0]
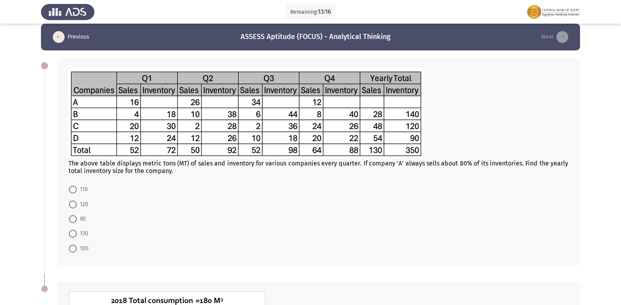
click at [74, 217] on span at bounding box center [73, 219] width 8 height 8
click at [74, 217] on input "90" at bounding box center [73, 219] width 8 height 8
radio input "true"
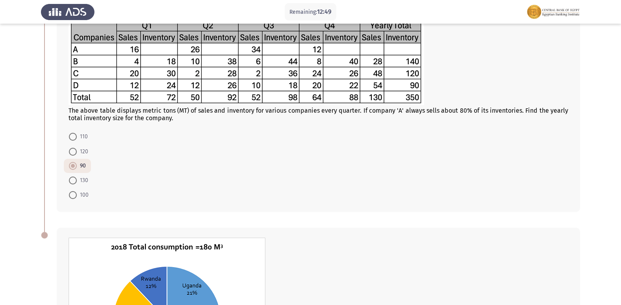
scroll to position [283, 0]
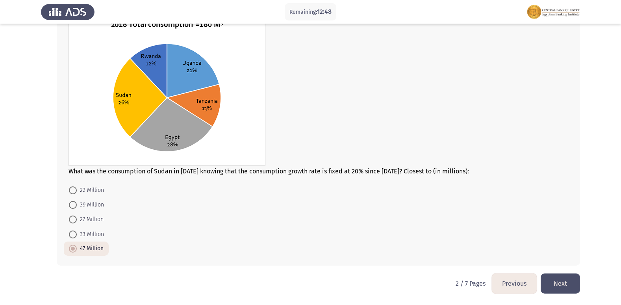
click at [553, 281] on button "Next" at bounding box center [560, 283] width 39 height 20
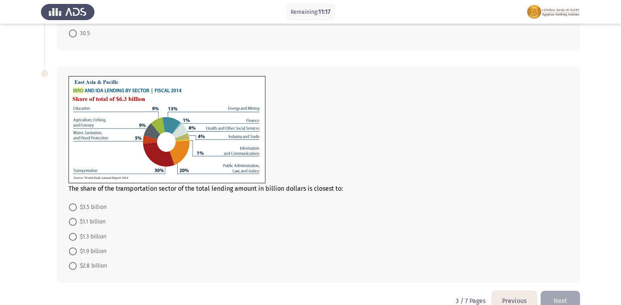
scroll to position [276, 0]
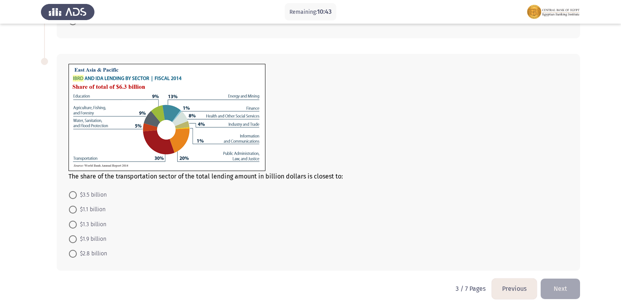
click at [72, 238] on span at bounding box center [73, 239] width 8 height 8
click at [72, 238] on input "$1.9 billion" at bounding box center [73, 239] width 8 height 8
radio input "true"
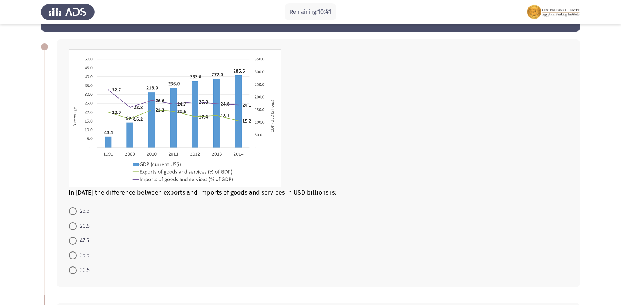
scroll to position [39, 0]
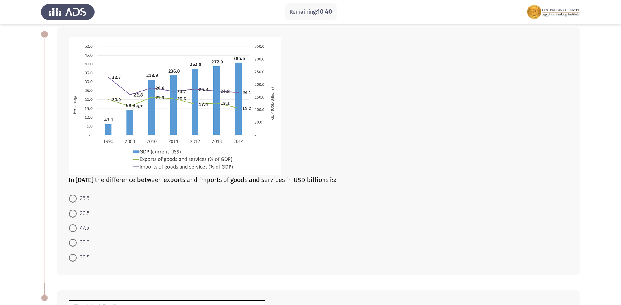
click at [71, 228] on span at bounding box center [73, 228] width 8 height 8
click at [71, 228] on input "47.5" at bounding box center [73, 228] width 8 height 8
radio input "true"
click at [74, 212] on span at bounding box center [73, 214] width 8 height 8
click at [74, 212] on input "20.5" at bounding box center [73, 214] width 8 height 8
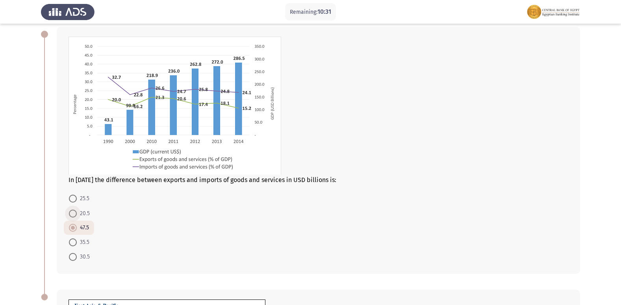
radio input "true"
click at [74, 241] on span at bounding box center [73, 242] width 8 height 8
click at [74, 241] on input "35.5" at bounding box center [73, 242] width 8 height 8
radio input "true"
click at [73, 254] on span at bounding box center [73, 257] width 8 height 8
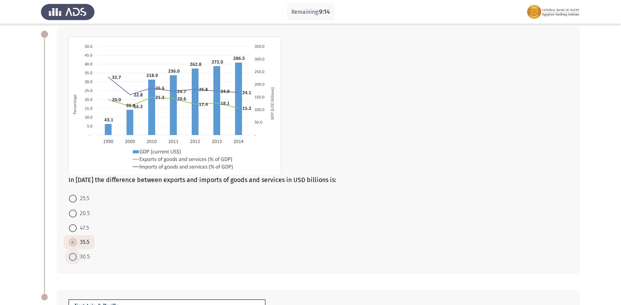
click at [73, 254] on input "30.5" at bounding box center [73, 257] width 8 height 8
radio input "true"
click at [73, 242] on span at bounding box center [73, 243] width 8 height 8
click at [73, 242] on input "35.5" at bounding box center [73, 243] width 8 height 8
radio input "true"
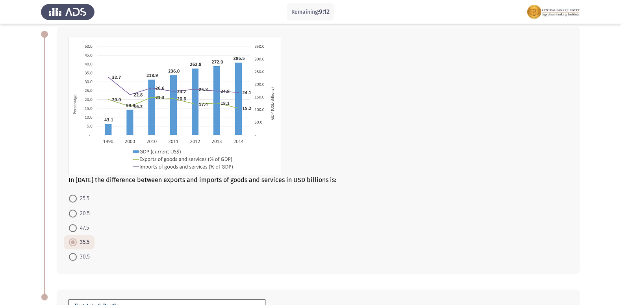
scroll to position [280, 0]
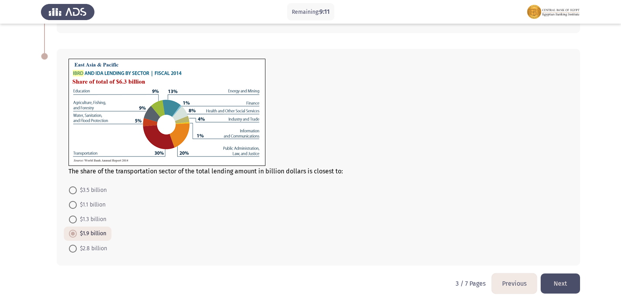
click at [563, 279] on button "Next" at bounding box center [560, 283] width 39 height 20
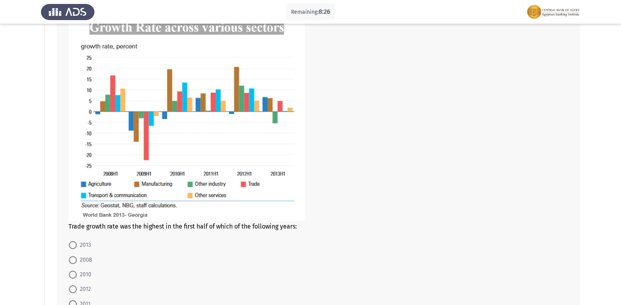
scroll to position [79, 0]
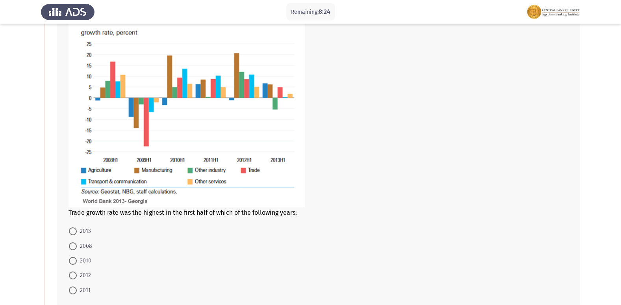
click at [74, 243] on span at bounding box center [73, 246] width 8 height 8
click at [74, 243] on input "2008" at bounding box center [73, 246] width 8 height 8
radio input "true"
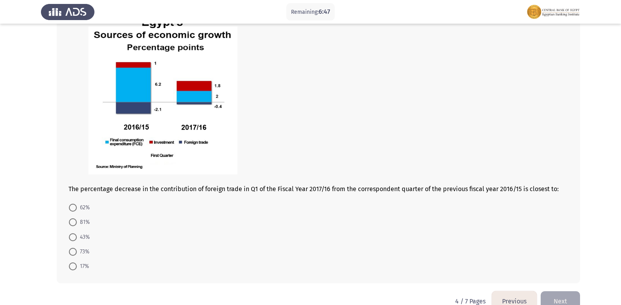
scroll to position [421, 0]
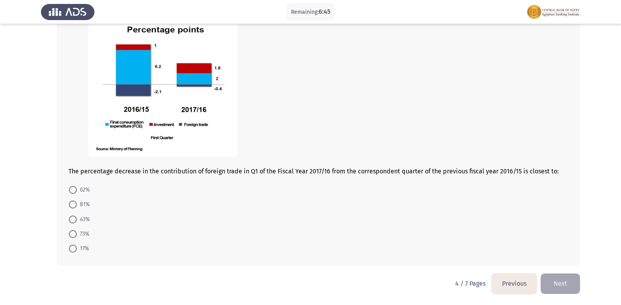
click at [74, 232] on span at bounding box center [73, 234] width 8 height 8
click at [74, 232] on input "73%" at bounding box center [73, 234] width 8 height 8
radio input "true"
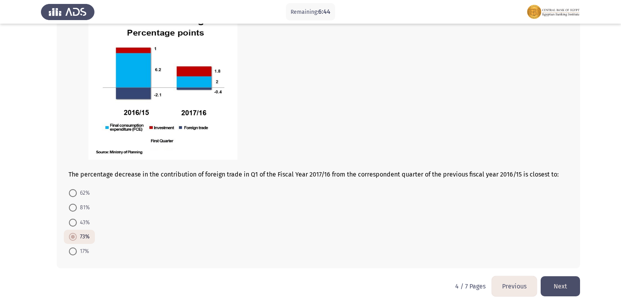
scroll to position [420, 0]
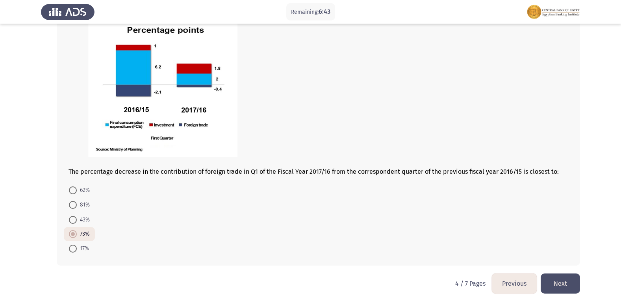
click at [573, 283] on button "Next" at bounding box center [560, 283] width 39 height 20
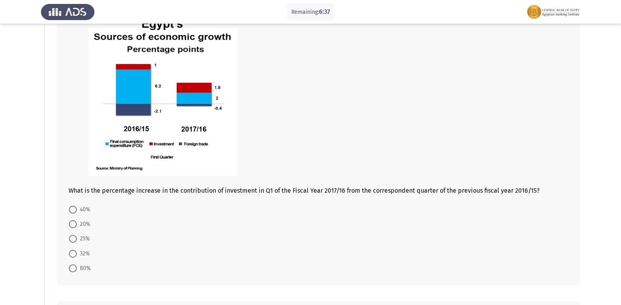
scroll to position [79, 0]
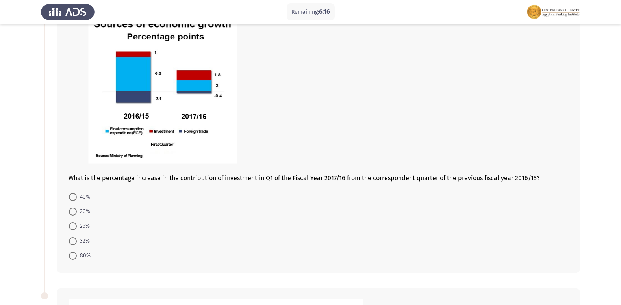
click at [73, 209] on span at bounding box center [73, 212] width 8 height 8
click at [73, 209] on input "20%" at bounding box center [73, 212] width 8 height 8
radio input "true"
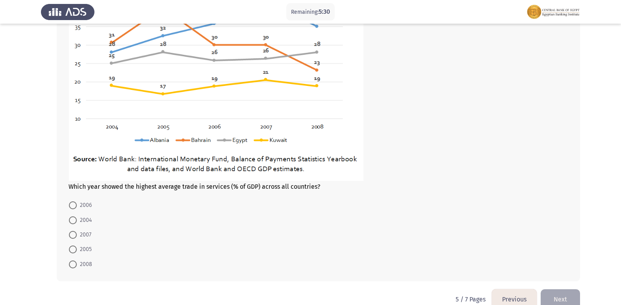
scroll to position [433, 0]
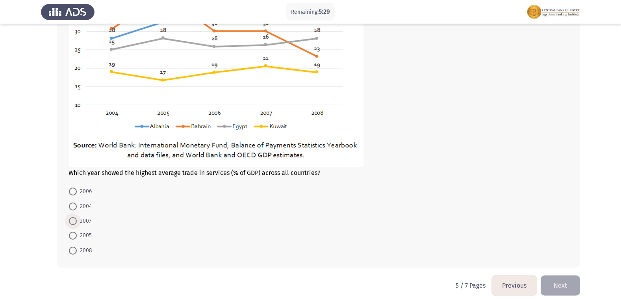
click at [72, 221] on span at bounding box center [73, 221] width 8 height 8
click at [72, 221] on input "2007" at bounding box center [73, 221] width 8 height 8
radio input "true"
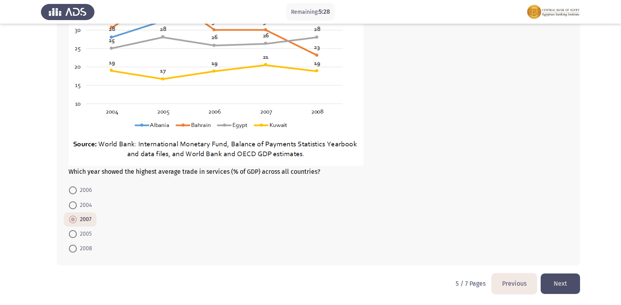
click at [557, 290] on button "Next" at bounding box center [560, 283] width 39 height 20
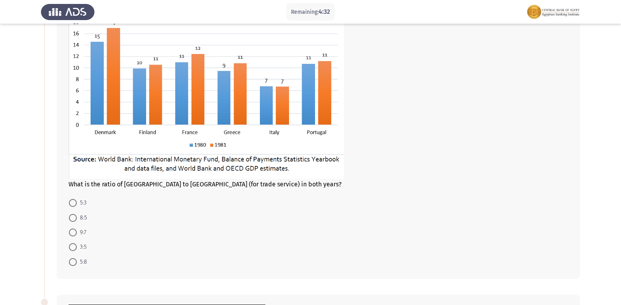
scroll to position [39, 0]
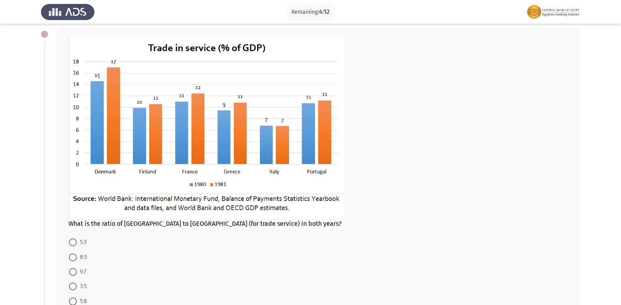
click at [72, 272] on span at bounding box center [73, 272] width 8 height 8
click at [72, 272] on input "9:7" at bounding box center [73, 272] width 8 height 8
radio input "true"
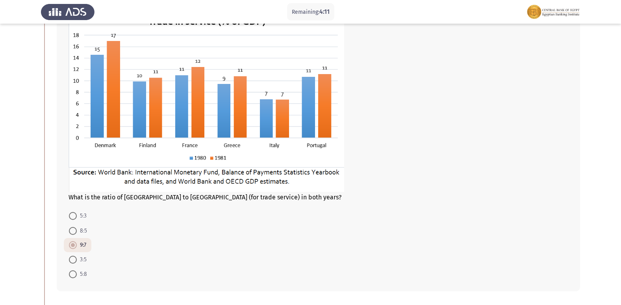
scroll to position [79, 0]
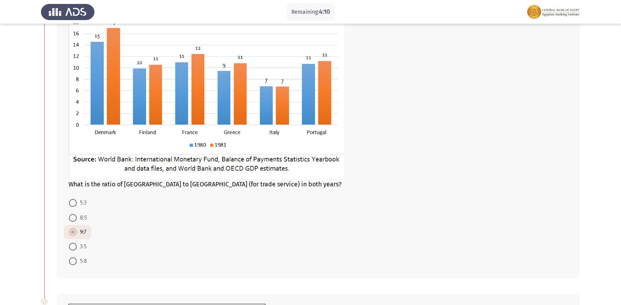
click at [73, 205] on span at bounding box center [73, 203] width 8 height 8
click at [73, 205] on input "5:3" at bounding box center [73, 203] width 8 height 8
radio input "true"
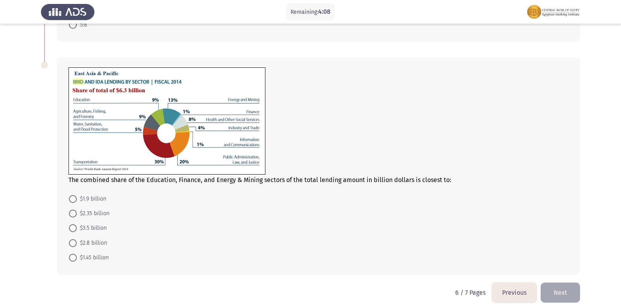
scroll to position [324, 0]
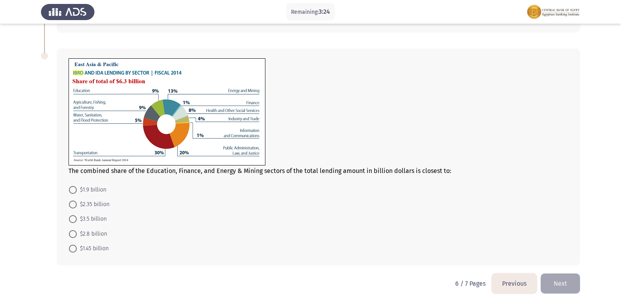
click at [74, 191] on span at bounding box center [73, 190] width 8 height 8
click at [74, 191] on input "$1.9 billion" at bounding box center [73, 190] width 8 height 8
radio input "true"
click at [73, 246] on span at bounding box center [73, 249] width 8 height 8
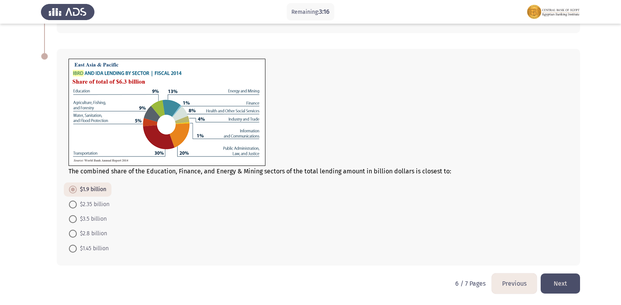
click at [73, 246] on input "$1.45 billion" at bounding box center [73, 249] width 8 height 8
radio input "true"
click at [565, 277] on button "Next" at bounding box center [560, 283] width 39 height 20
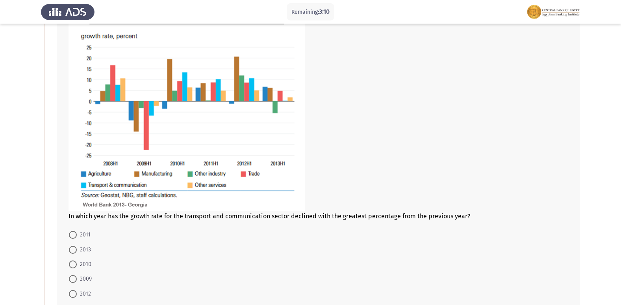
scroll to position [79, 0]
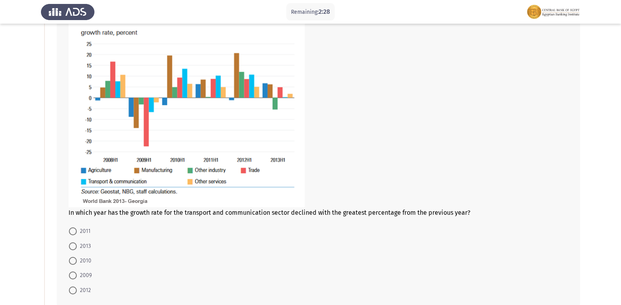
click at [75, 275] on span at bounding box center [73, 275] width 8 height 8
click at [75, 275] on input "2009" at bounding box center [73, 275] width 8 height 8
radio input "true"
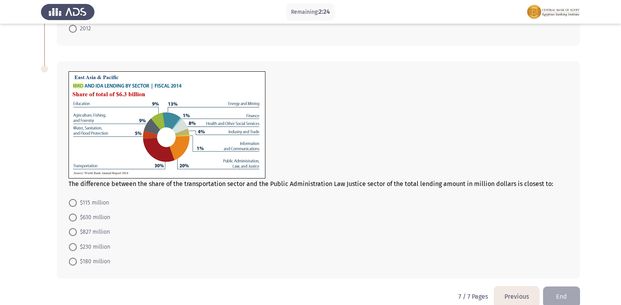
scroll to position [353, 0]
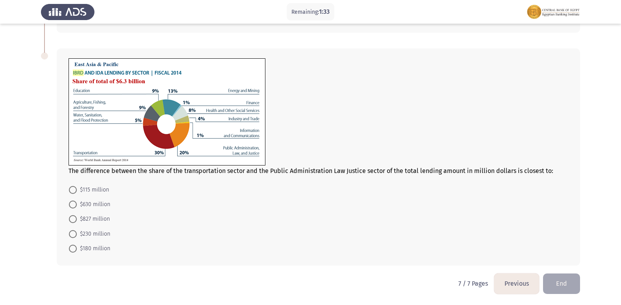
click at [71, 202] on span at bounding box center [73, 205] width 8 height 8
click at [71, 202] on input "$630 million" at bounding box center [73, 205] width 8 height 8
radio input "true"
click at [527, 282] on button "Previous" at bounding box center [516, 283] width 45 height 20
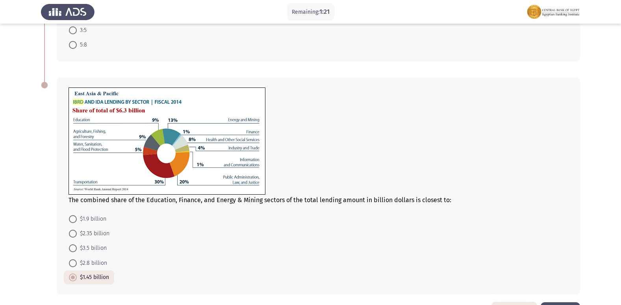
scroll to position [324, 0]
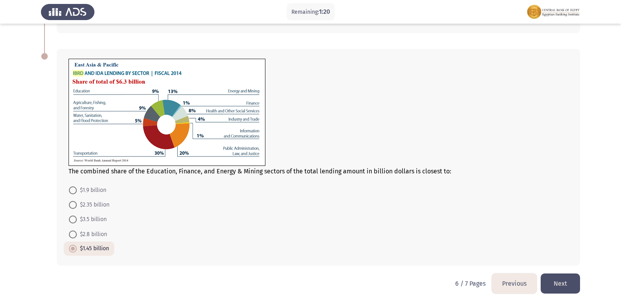
click at [521, 282] on button "Previous" at bounding box center [514, 283] width 45 height 20
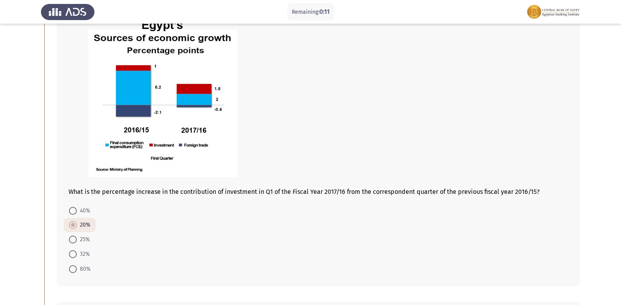
scroll to position [79, 0]
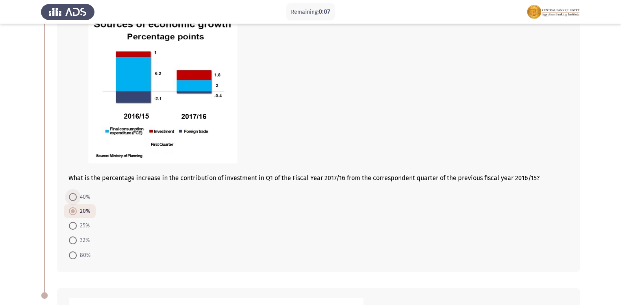
click at [74, 197] on span at bounding box center [73, 197] width 8 height 8
click at [74, 197] on input "40%" at bounding box center [73, 197] width 8 height 8
radio input "true"
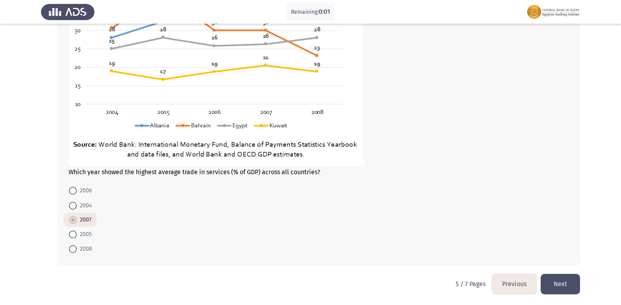
scroll to position [435, 0]
click at [557, 281] on button "Next" at bounding box center [560, 283] width 39 height 20
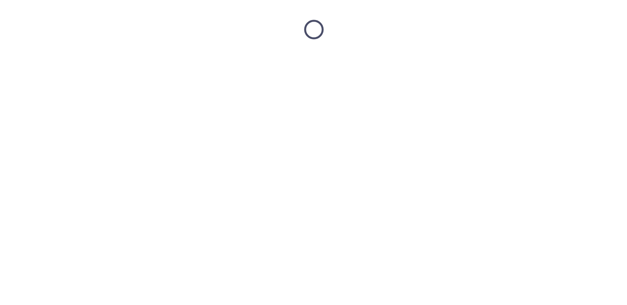
scroll to position [0, 0]
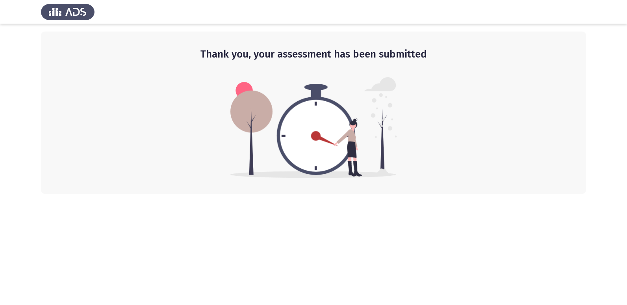
click at [166, 194] on html "Thank you, your assessment has been submitted" at bounding box center [313, 97] width 627 height 194
click at [183, 194] on html "Thank you, your assessment has been submitted" at bounding box center [313, 97] width 627 height 194
